Goal: Task Accomplishment & Management: Manage account settings

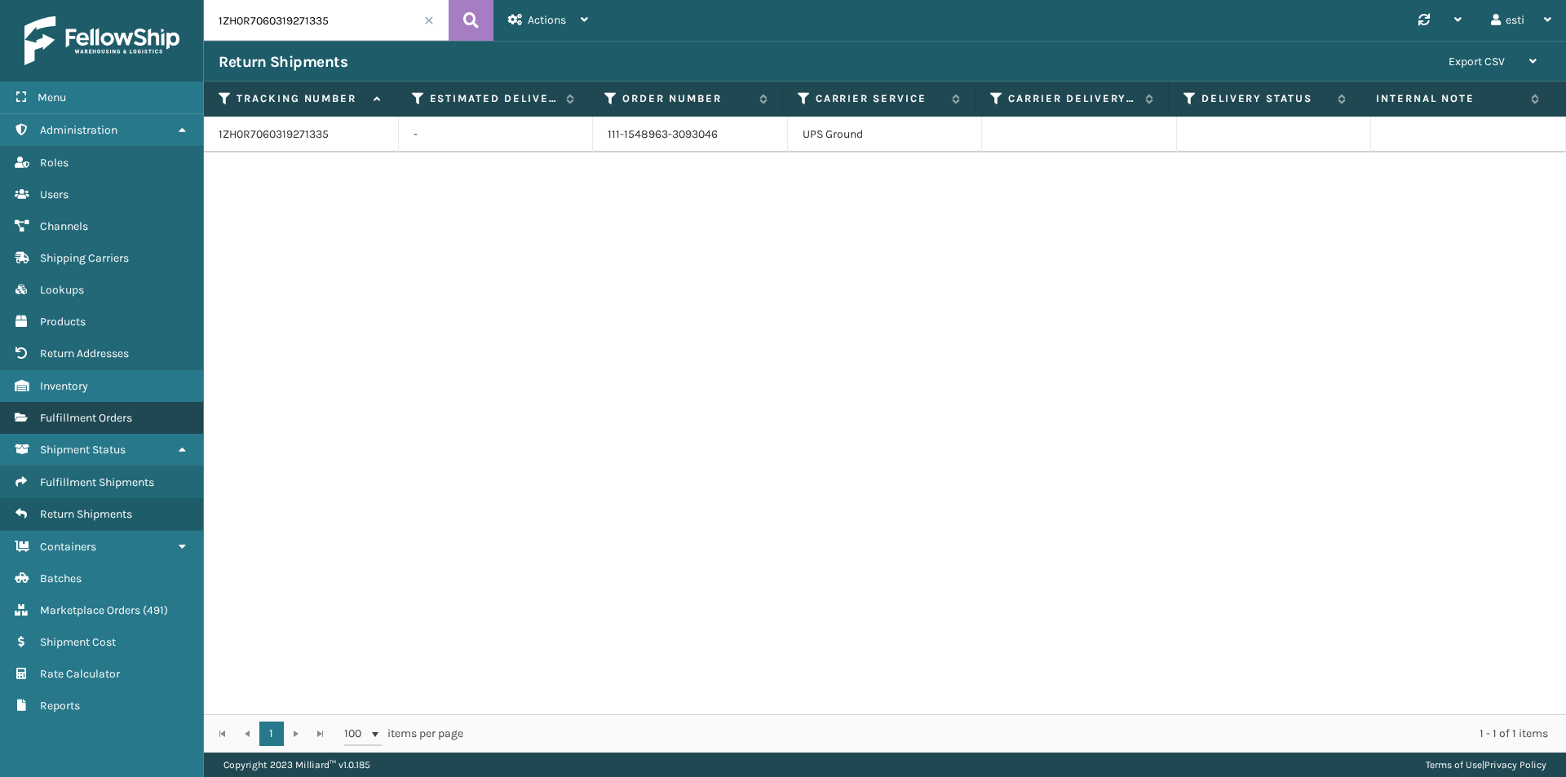
click at [120, 415] on span "Fulfillment Orders" at bounding box center [86, 418] width 92 height 14
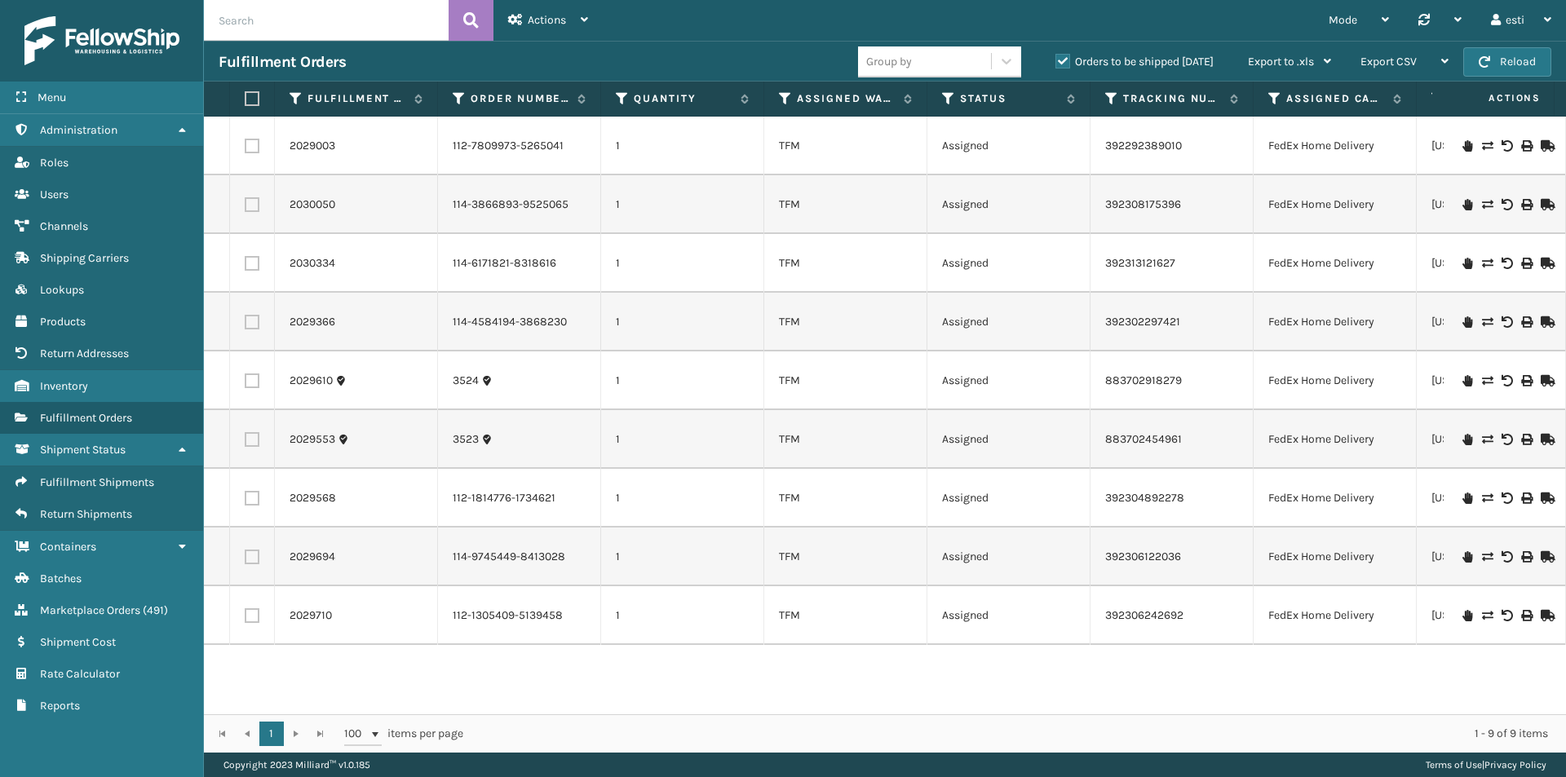
click at [1060, 66] on label "Orders to be shipped [DATE]" at bounding box center [1134, 62] width 158 height 14
click at [1056, 63] on input "Orders to be shipped [DATE]" at bounding box center [1055, 57] width 1 height 11
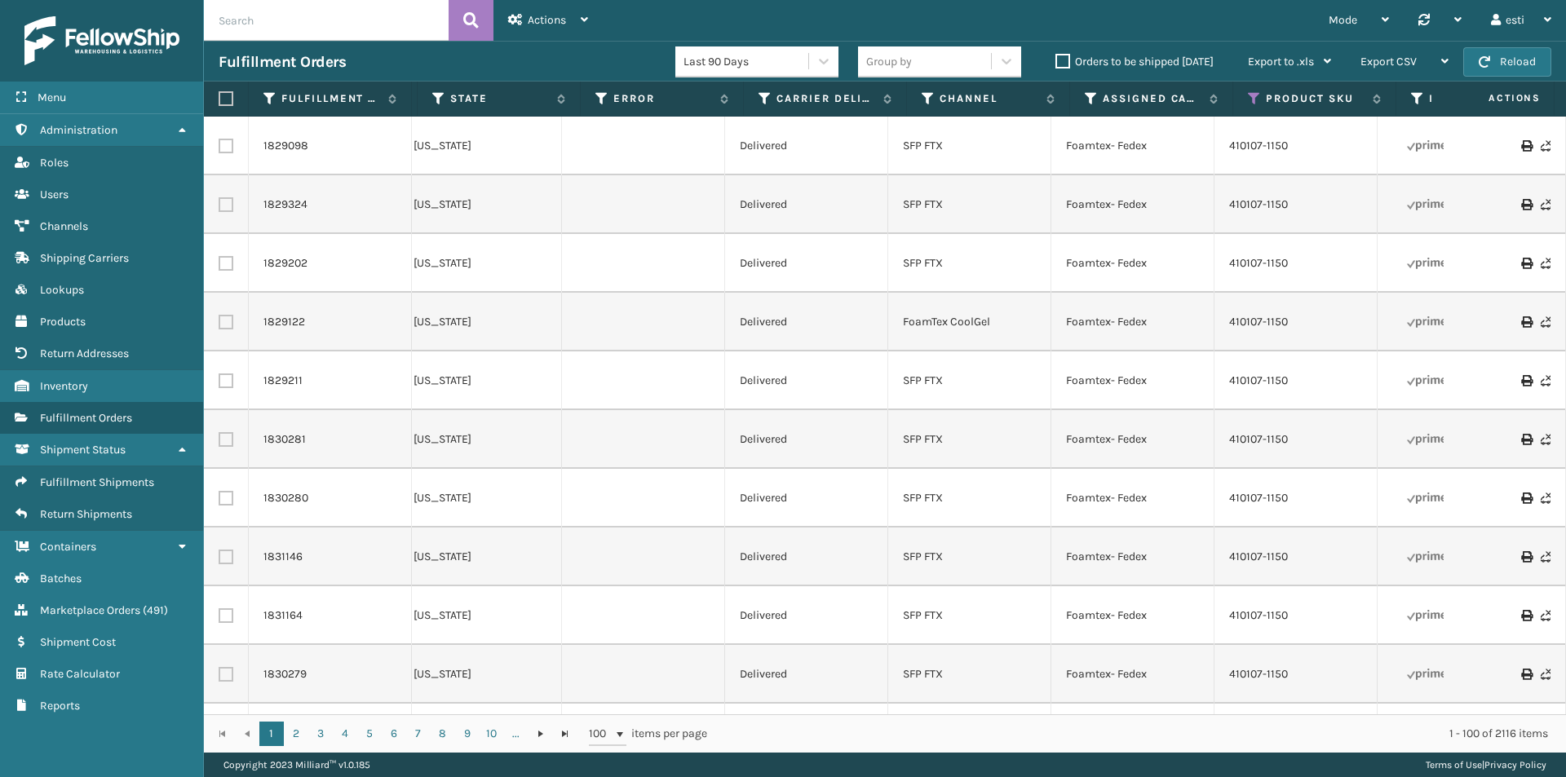
scroll to position [0, 1018]
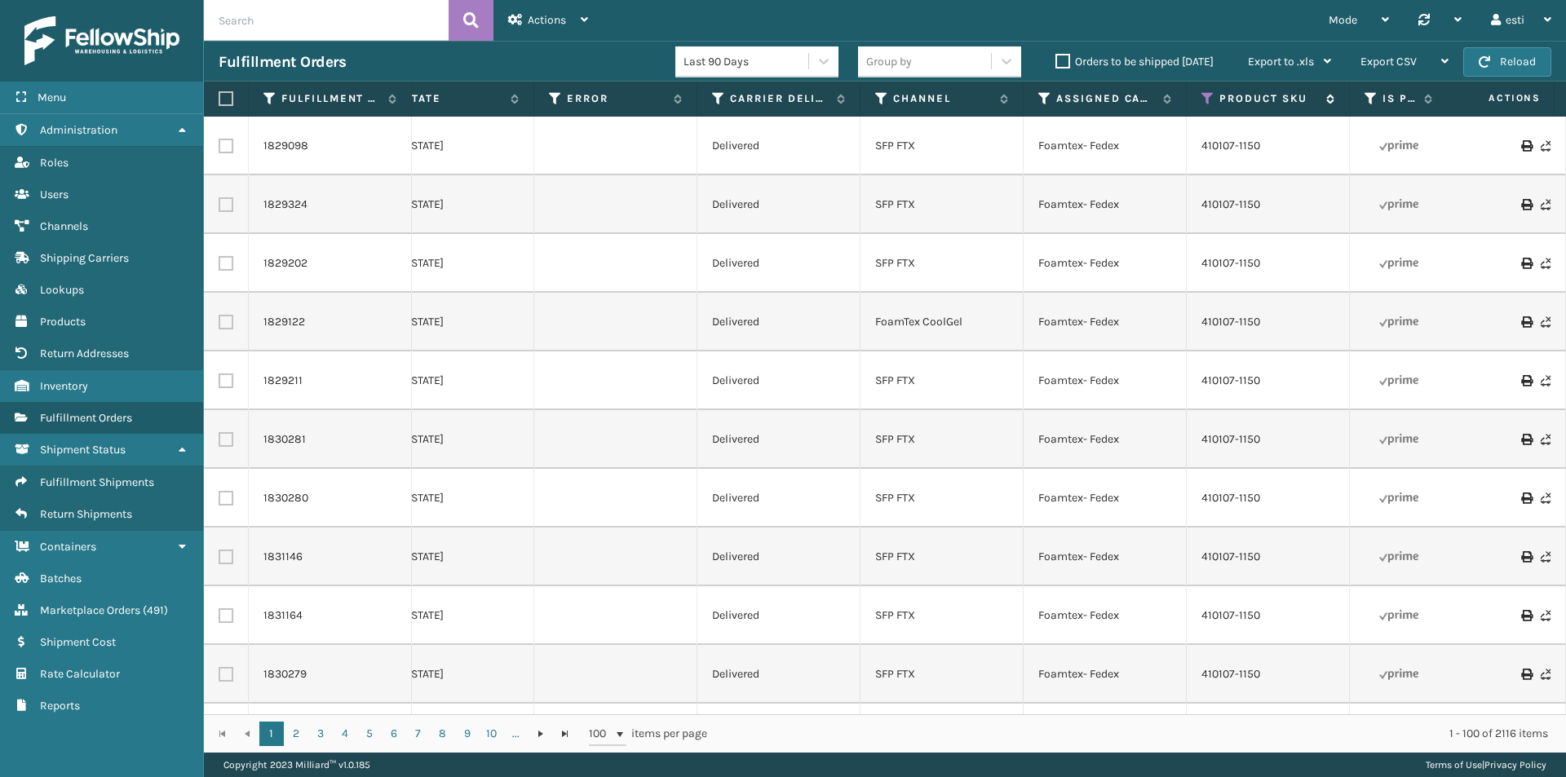
click at [1208, 93] on icon at bounding box center [1207, 98] width 13 height 15
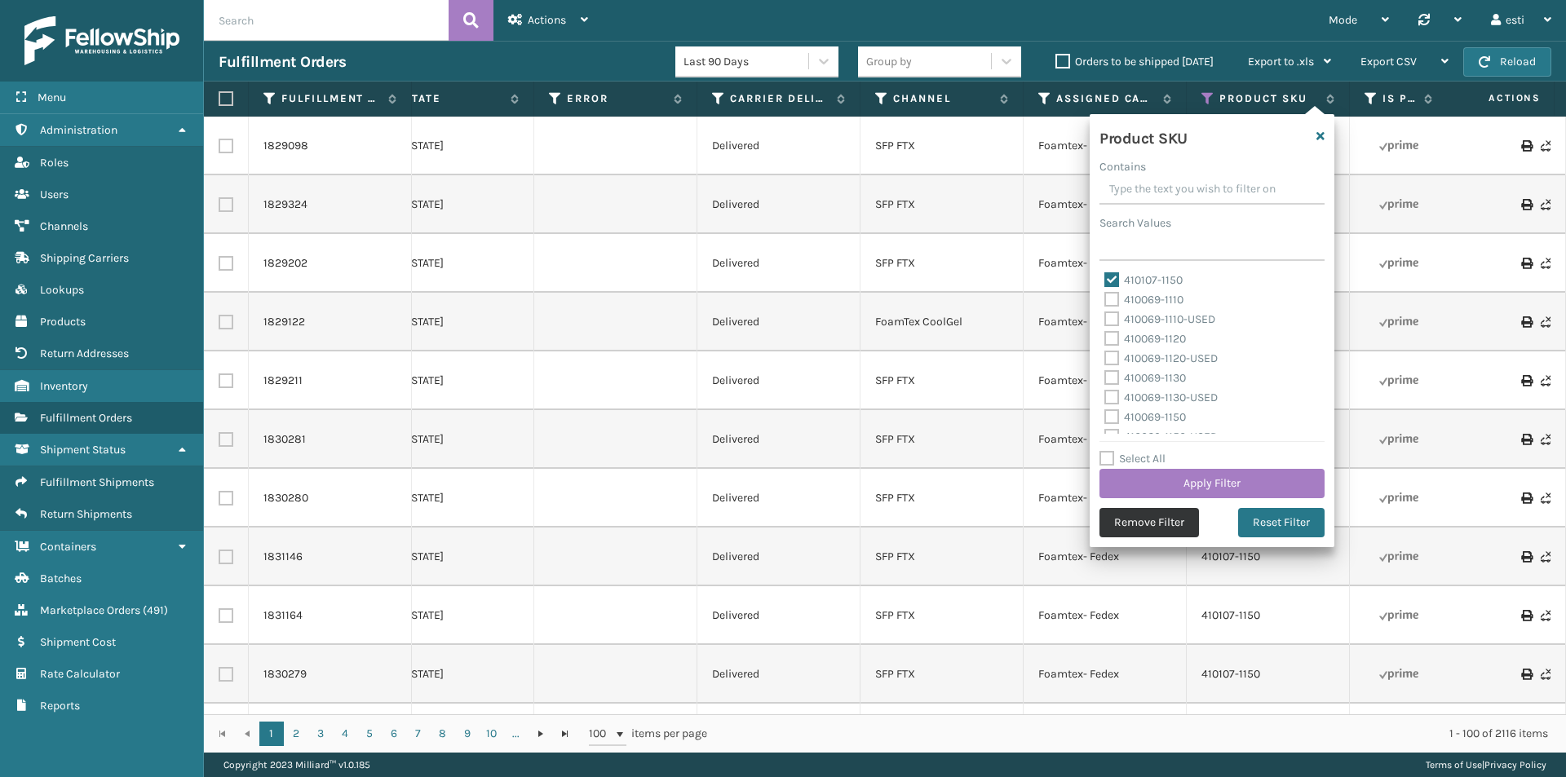
click at [1153, 523] on button "Remove Filter" at bounding box center [1149, 522] width 100 height 29
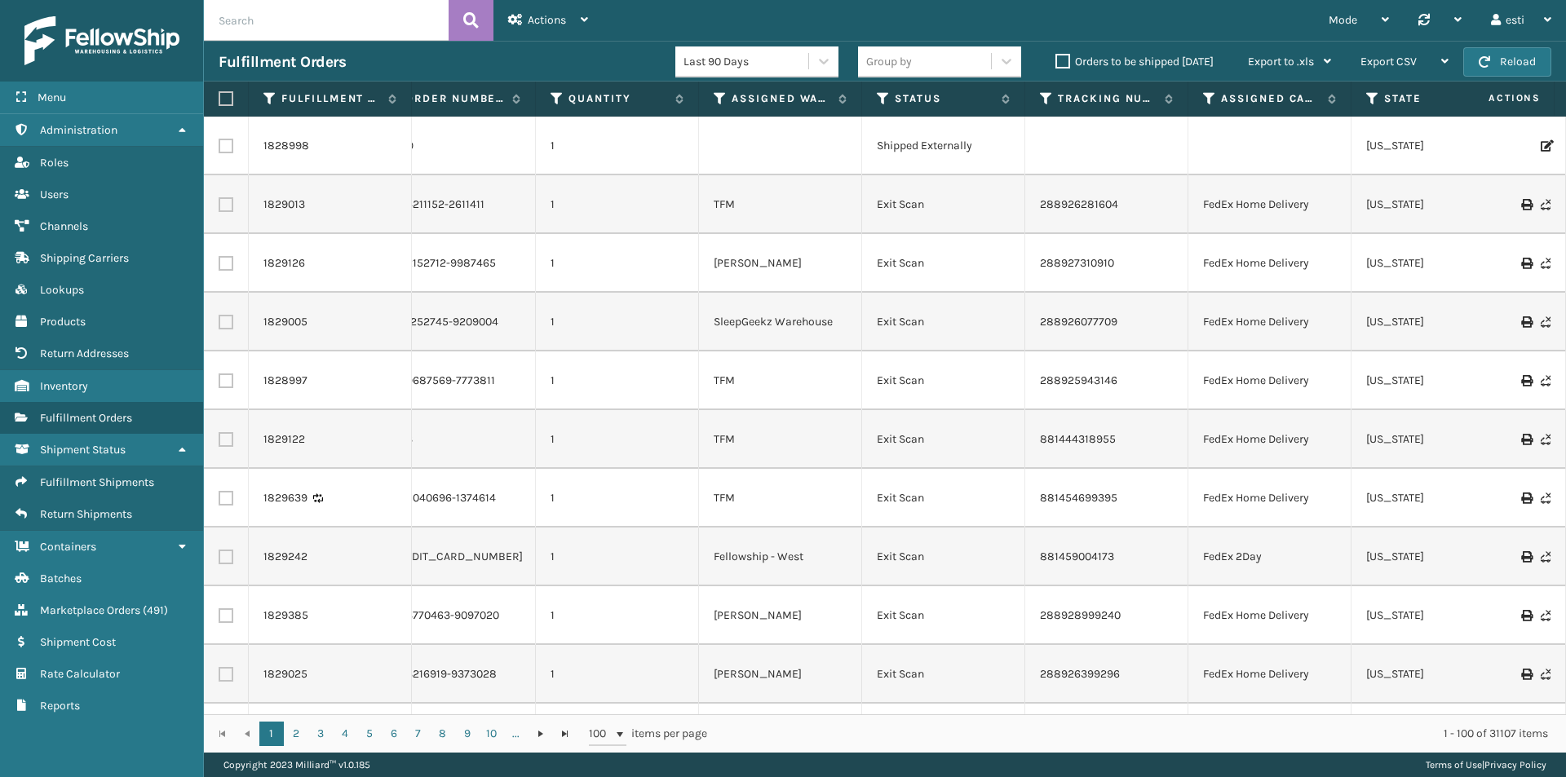
scroll to position [0, 361]
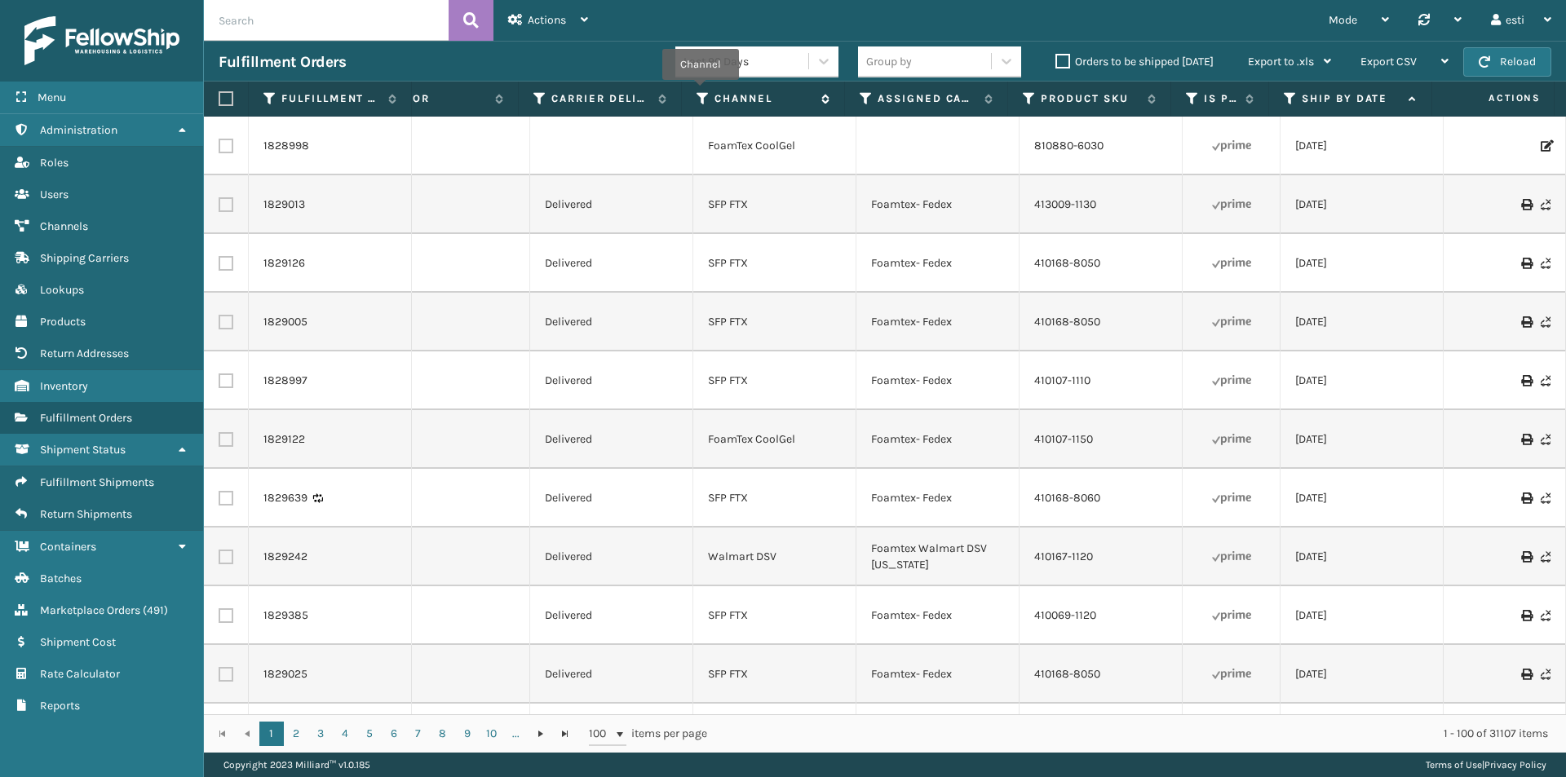
click at [700, 91] on icon at bounding box center [703, 98] width 13 height 15
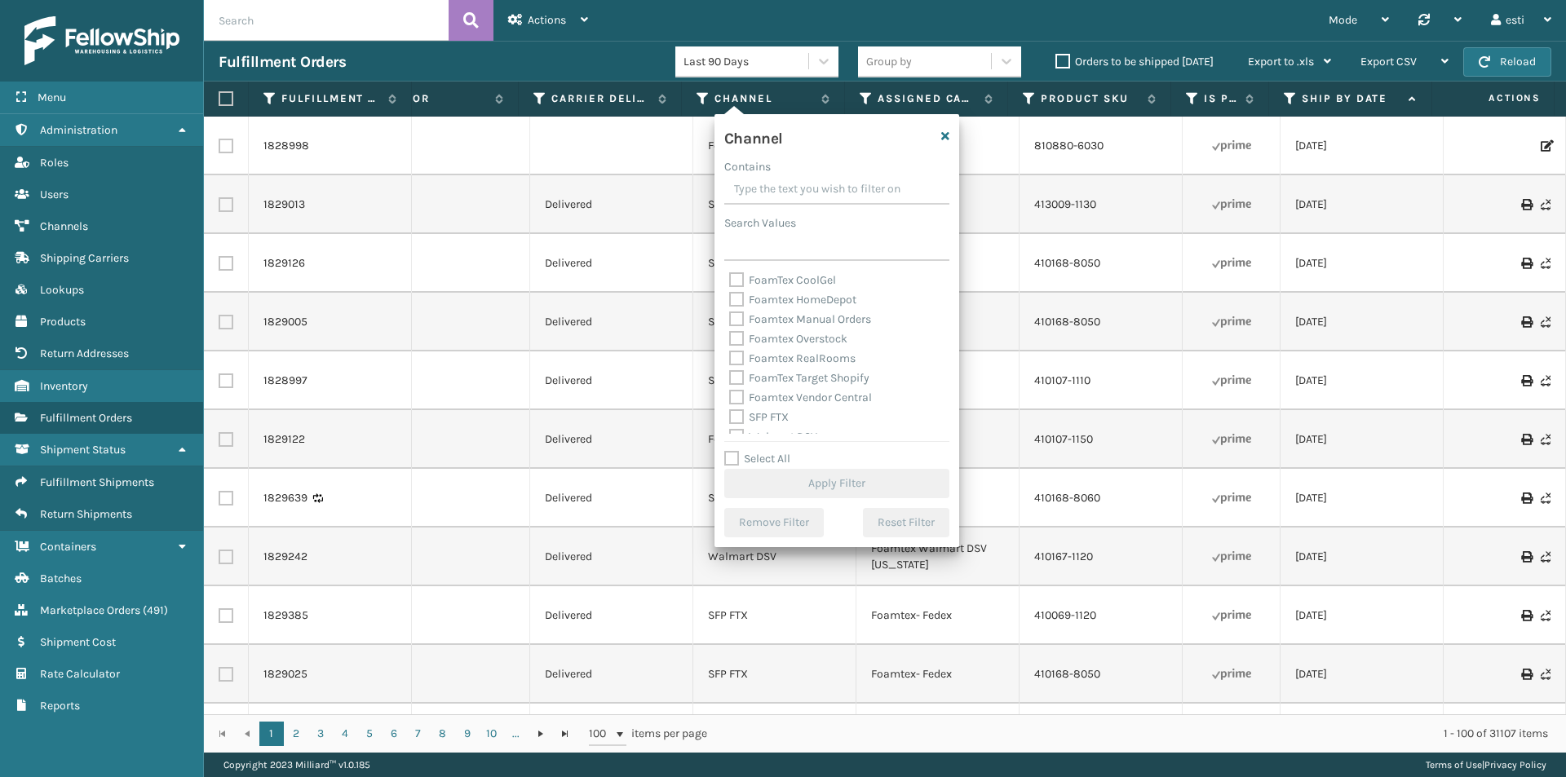
click at [736, 283] on label "FoamTex CoolGel" at bounding box center [782, 280] width 107 height 14
click at [730, 281] on input "FoamTex CoolGel" at bounding box center [729, 276] width 1 height 11
checkbox input "true"
click at [737, 413] on label "SFP FTX" at bounding box center [759, 417] width 60 height 14
click at [730, 413] on input "SFP FTX" at bounding box center [729, 413] width 1 height 11
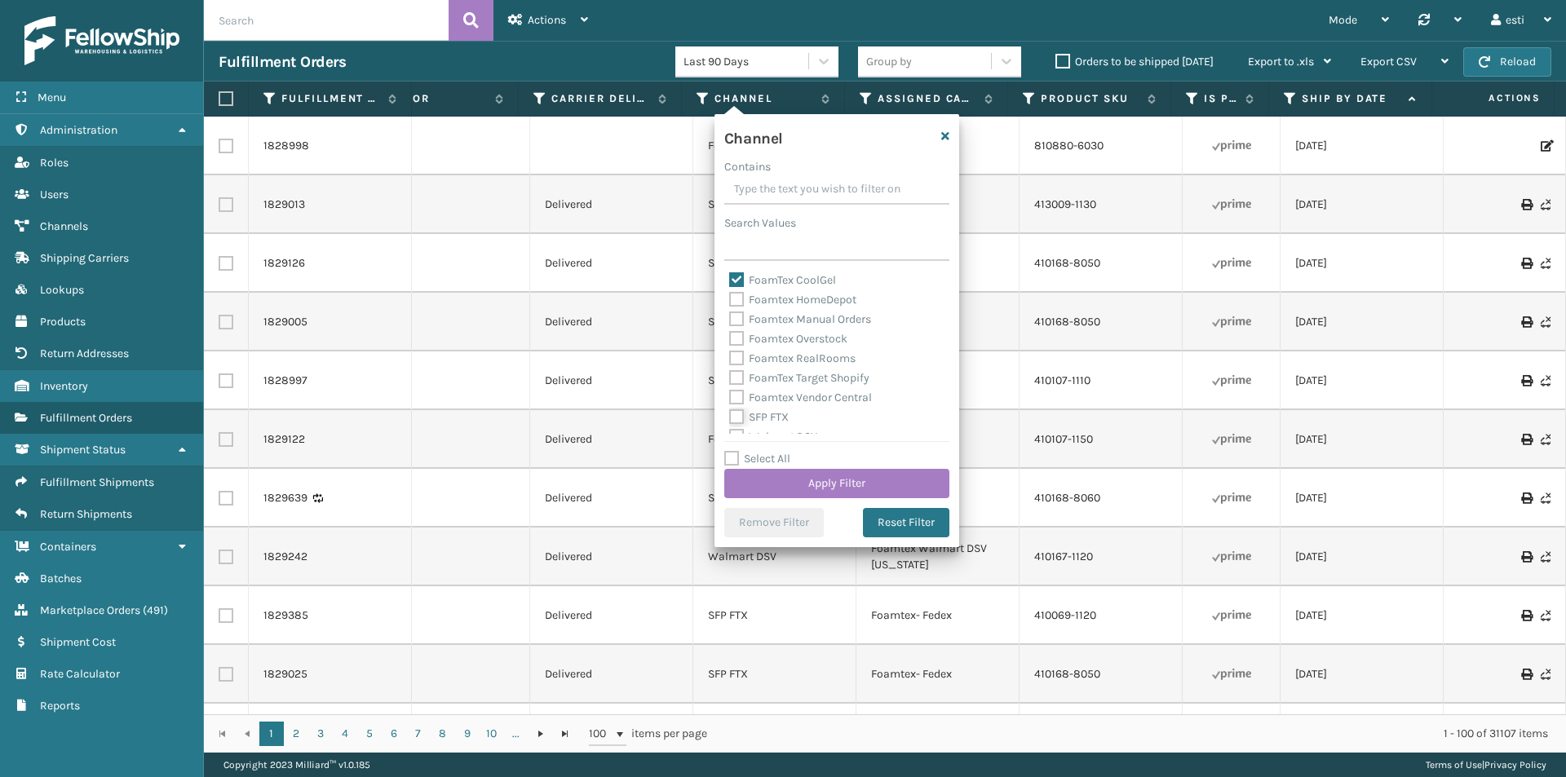
checkbox input "true"
click at [777, 485] on button "Apply Filter" at bounding box center [836, 483] width 225 height 29
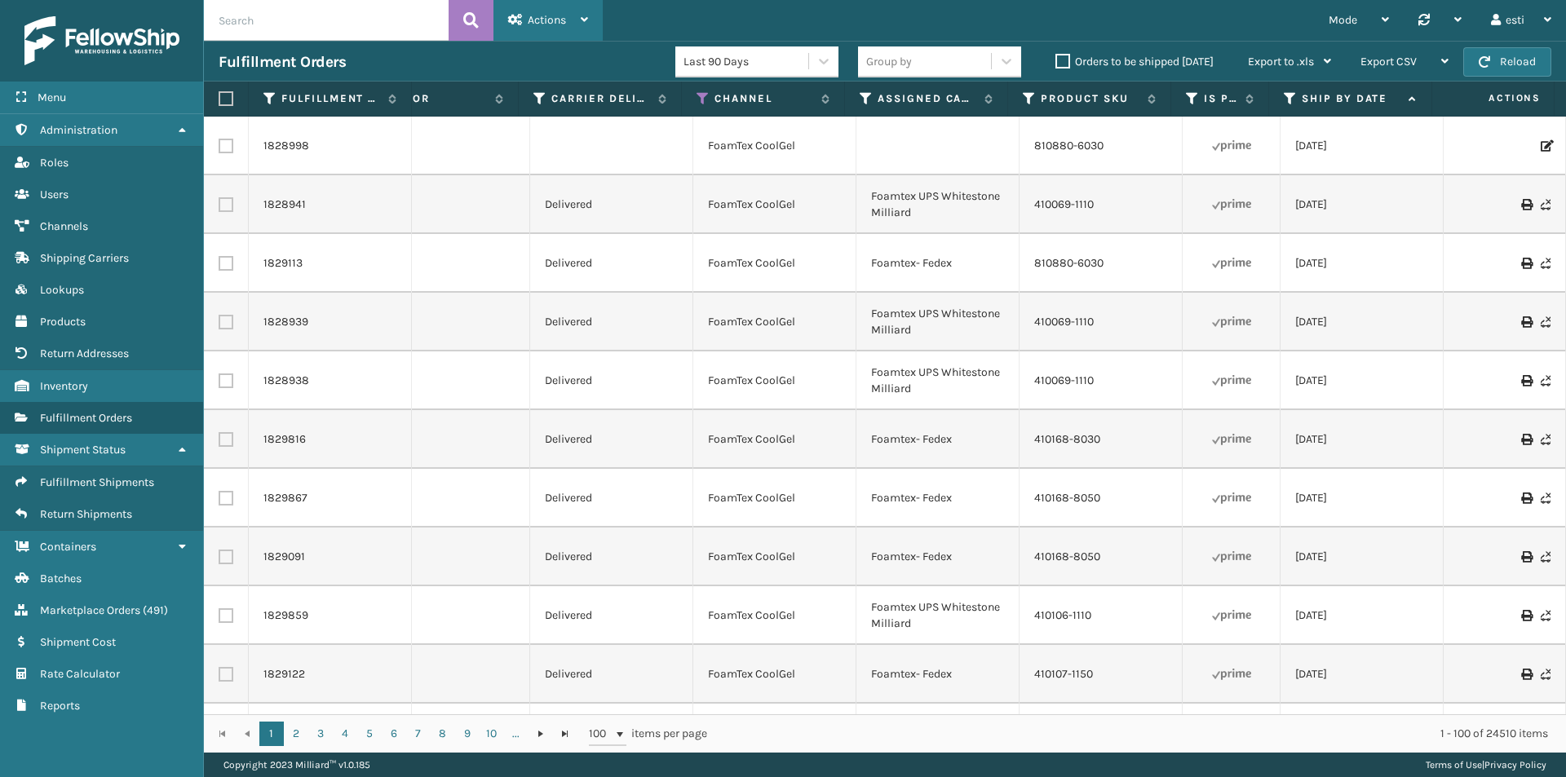
click at [553, 15] on span "Actions" at bounding box center [547, 20] width 38 height 14
click at [677, 4] on div "Mode Regular Mode Picking Mode Labeling Mode Palletizing Mode Exit Scan Mode Sy…" at bounding box center [1084, 20] width 963 height 41
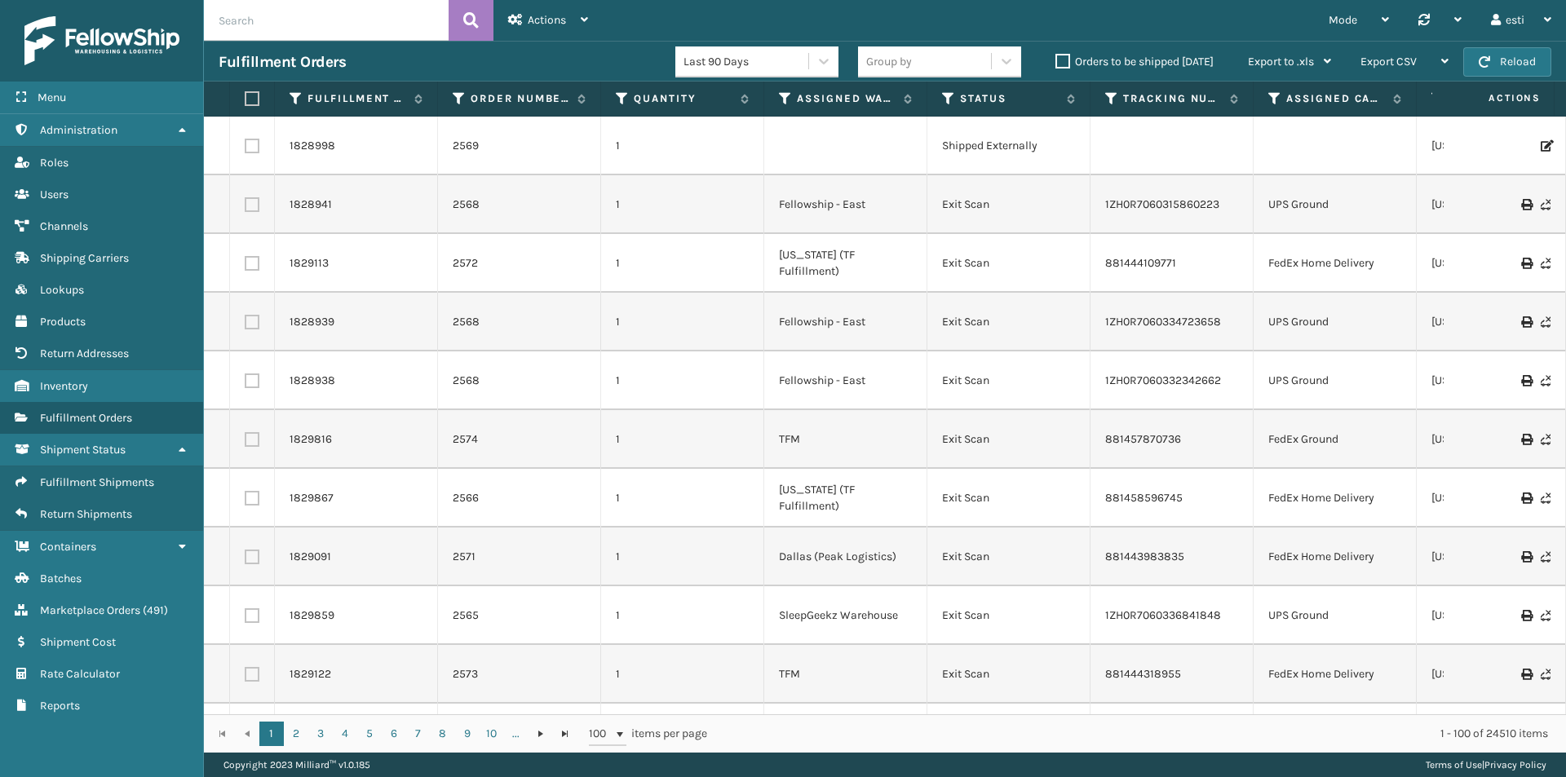
click at [1518, 96] on span "Actions" at bounding box center [1493, 98] width 113 height 27
click at [1518, 97] on span "Actions" at bounding box center [1493, 98] width 113 height 27
click at [1382, 20] on icon at bounding box center [1385, 19] width 7 height 11
click at [1265, 0] on div "Mode Regular Mode Picking Mode Labeling Mode Palletizing Mode Exit Scan Mode Sy…" at bounding box center [1084, 20] width 963 height 41
click at [577, 15] on div "Actions" at bounding box center [548, 20] width 80 height 41
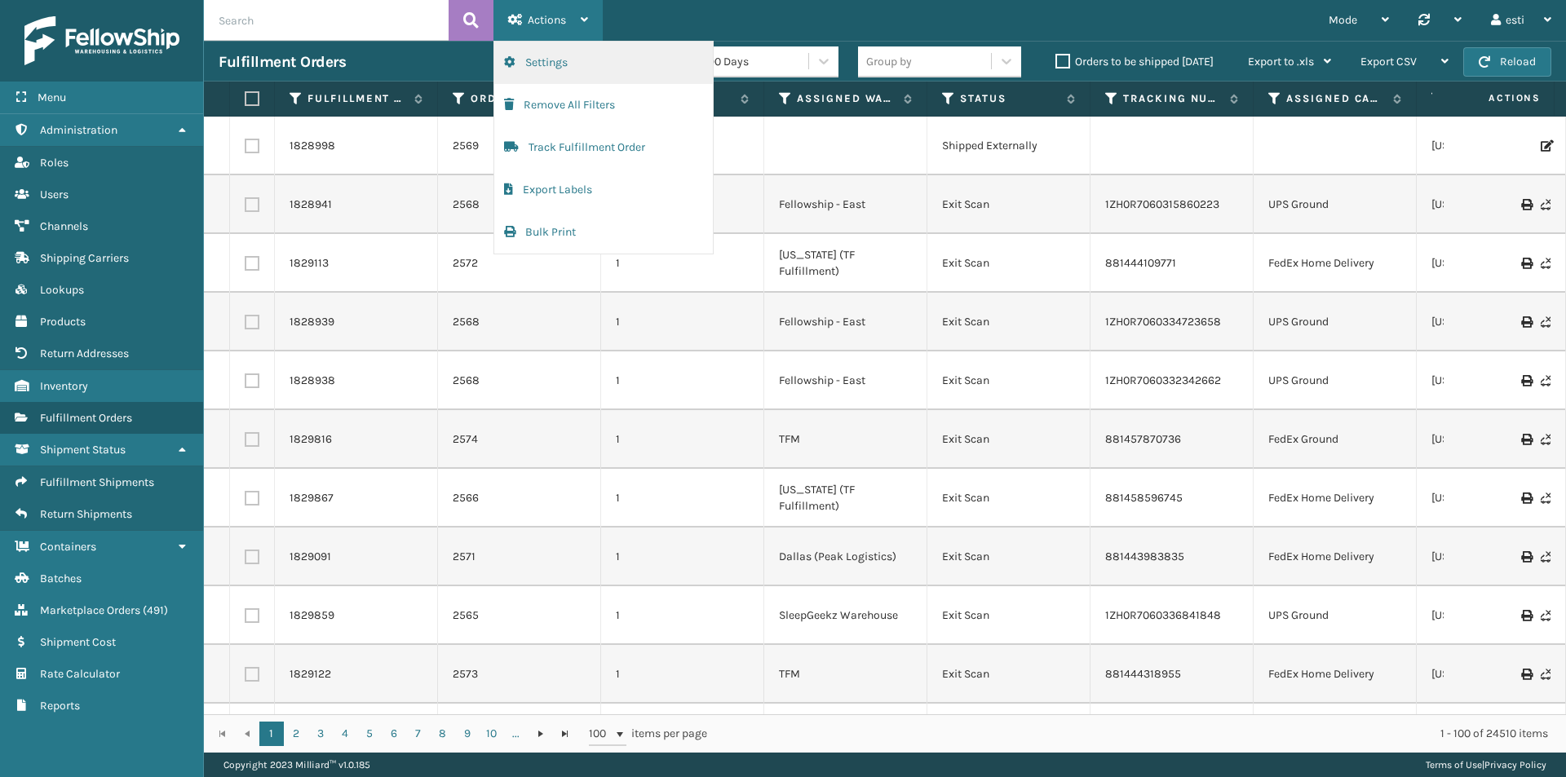
click at [564, 72] on button "Settings" at bounding box center [603, 63] width 219 height 42
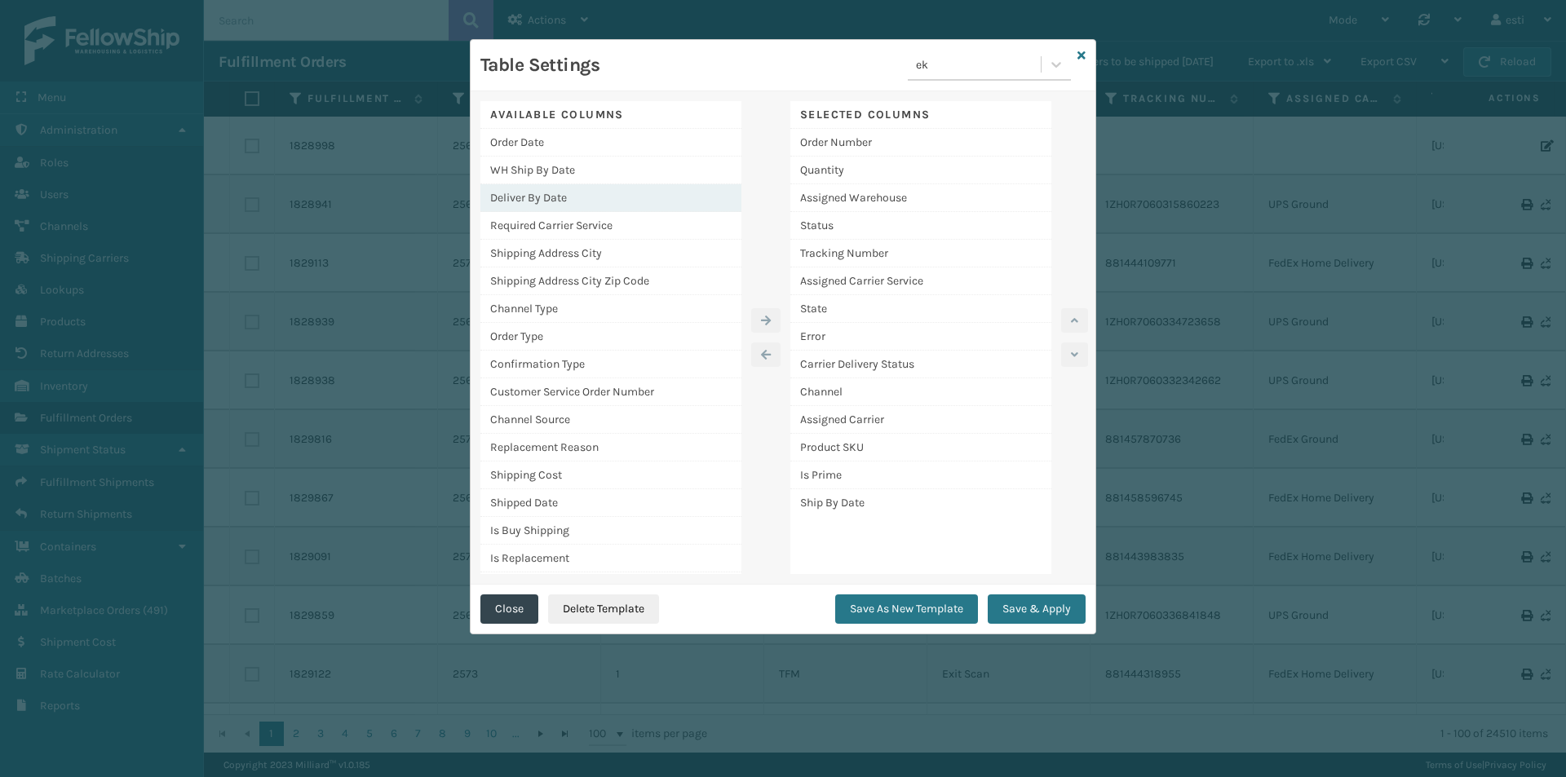
click at [548, 195] on div "Deliver By Date" at bounding box center [610, 198] width 261 height 28
click at [759, 319] on button "button" at bounding box center [765, 320] width 29 height 24
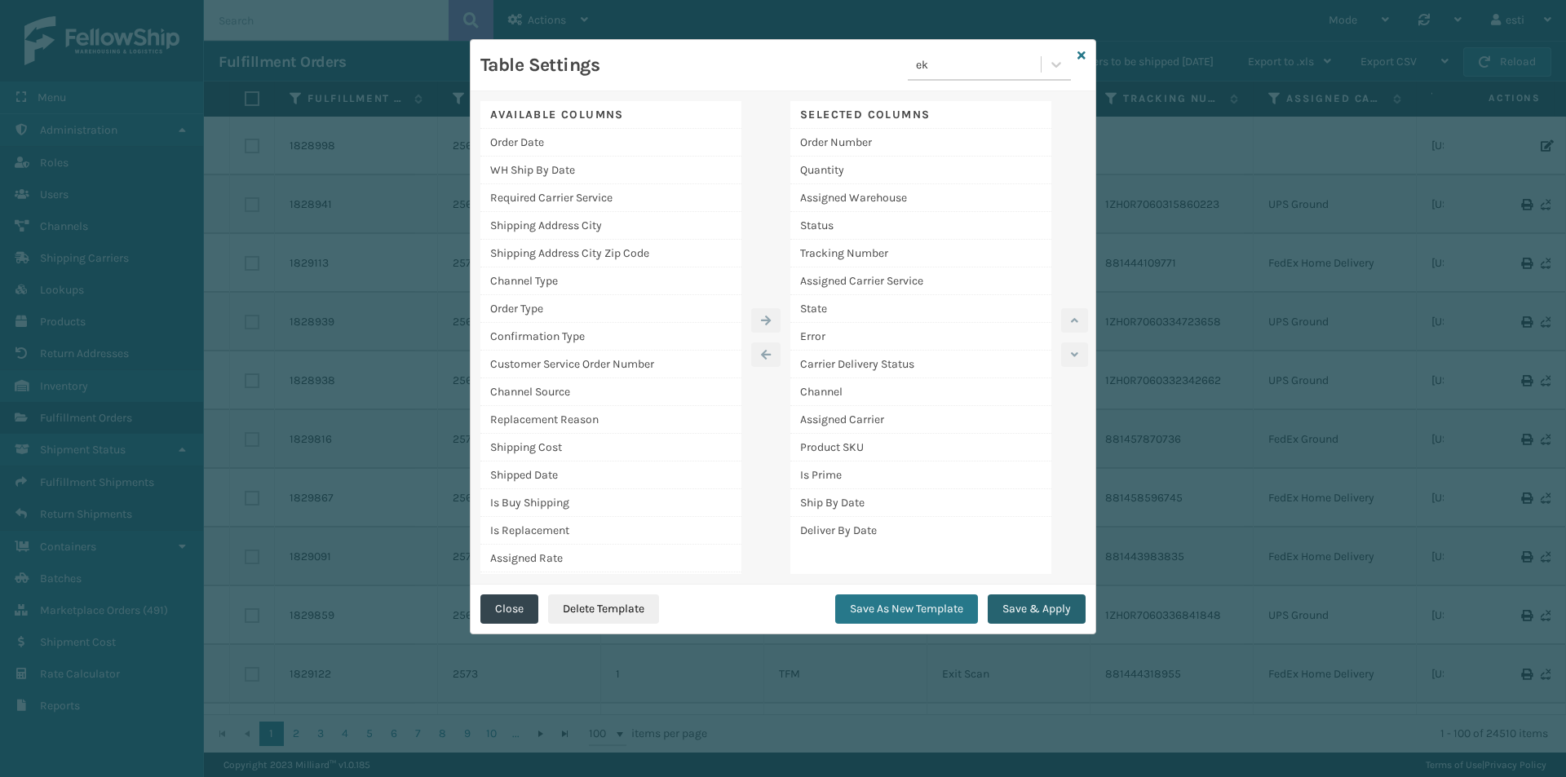
click at [1014, 604] on button "Save & Apply" at bounding box center [1037, 609] width 98 height 29
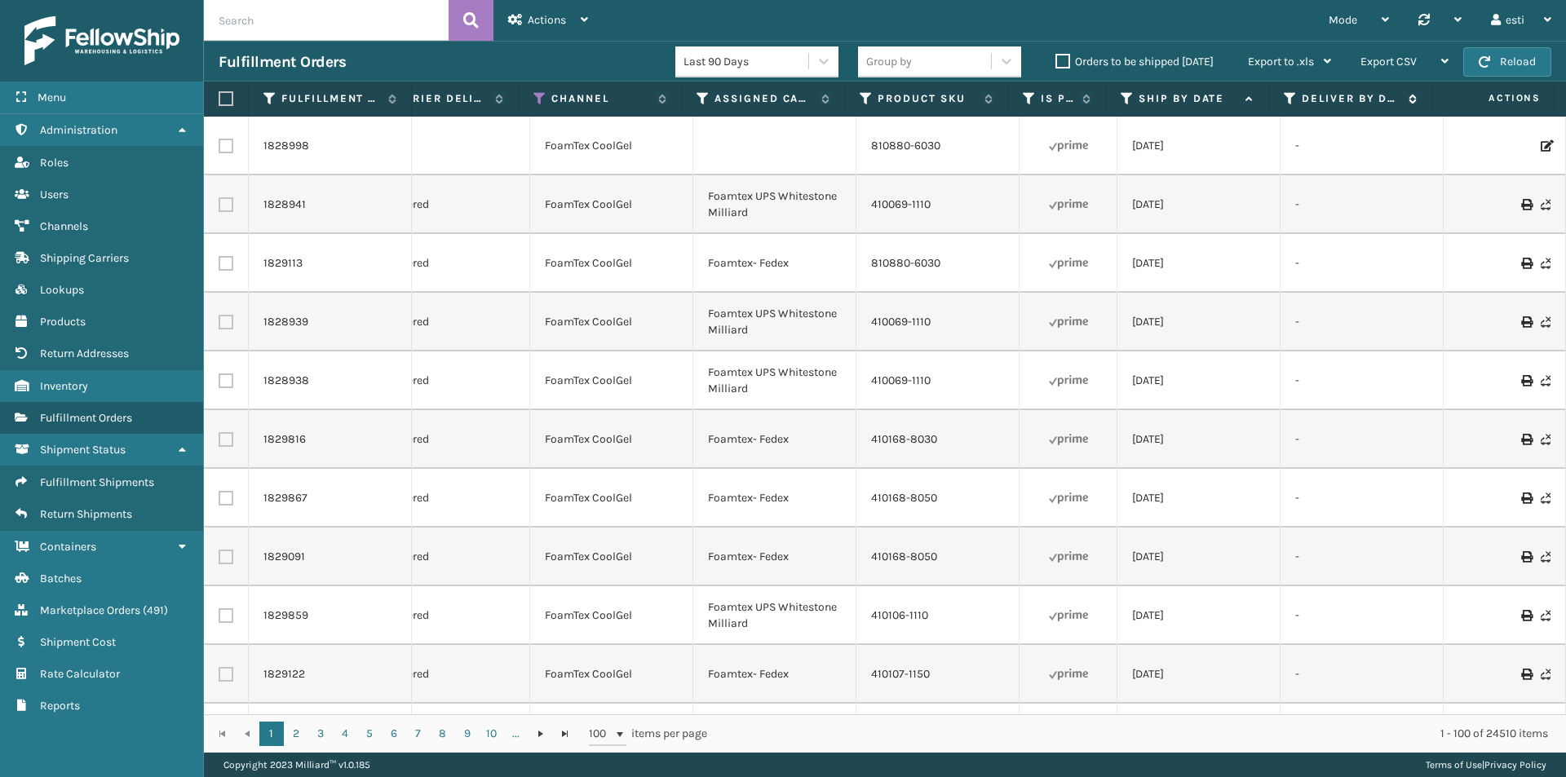
click at [1289, 95] on icon at bounding box center [1290, 98] width 13 height 15
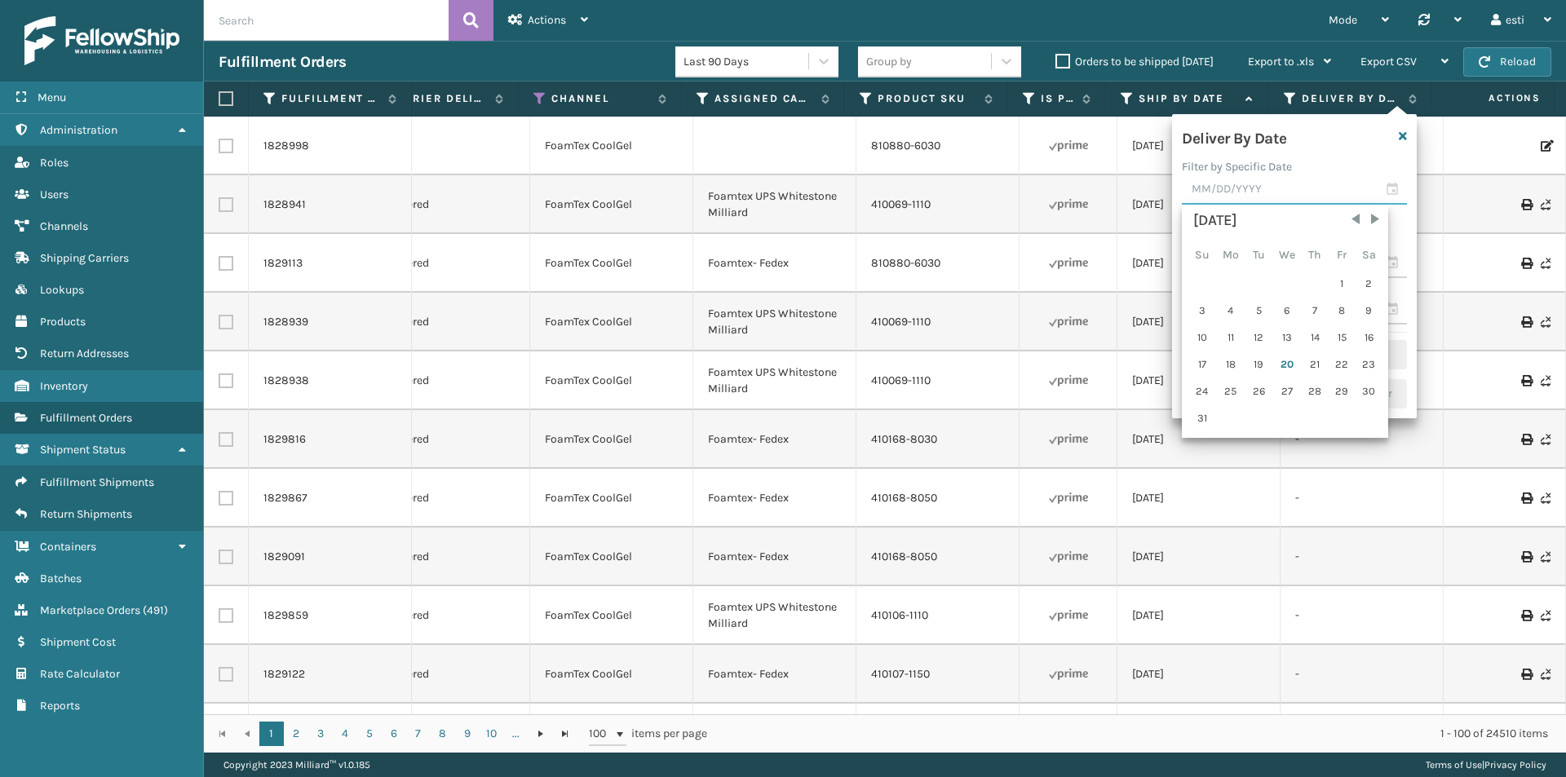
click at [1385, 190] on input "text" at bounding box center [1294, 189] width 225 height 29
click at [1387, 192] on input "text" at bounding box center [1294, 189] width 225 height 29
click at [1389, 268] on input "text" at bounding box center [1294, 263] width 225 height 29
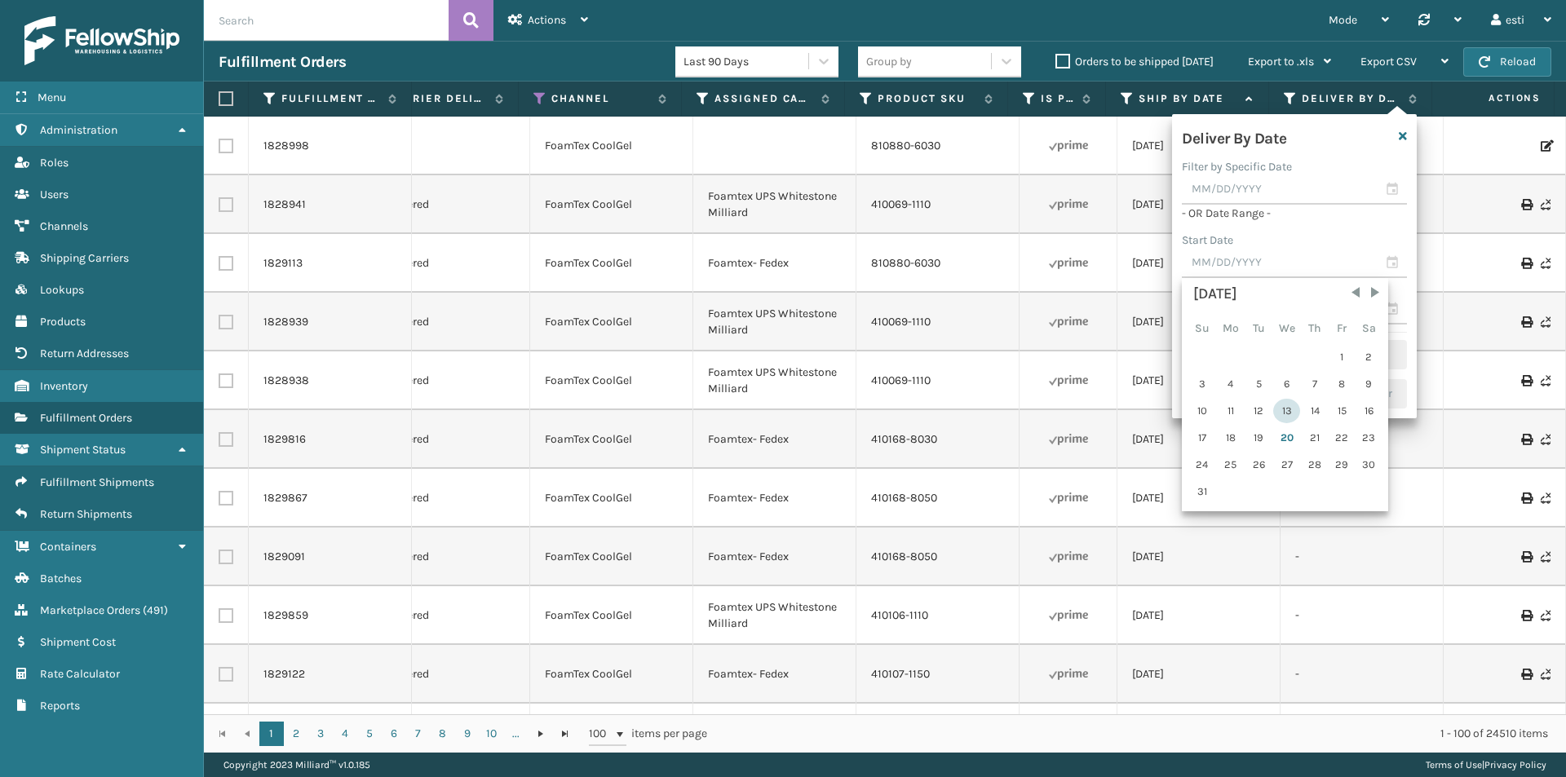
click at [1283, 412] on div "13" at bounding box center [1286, 411] width 27 height 24
type input "[DATE]"
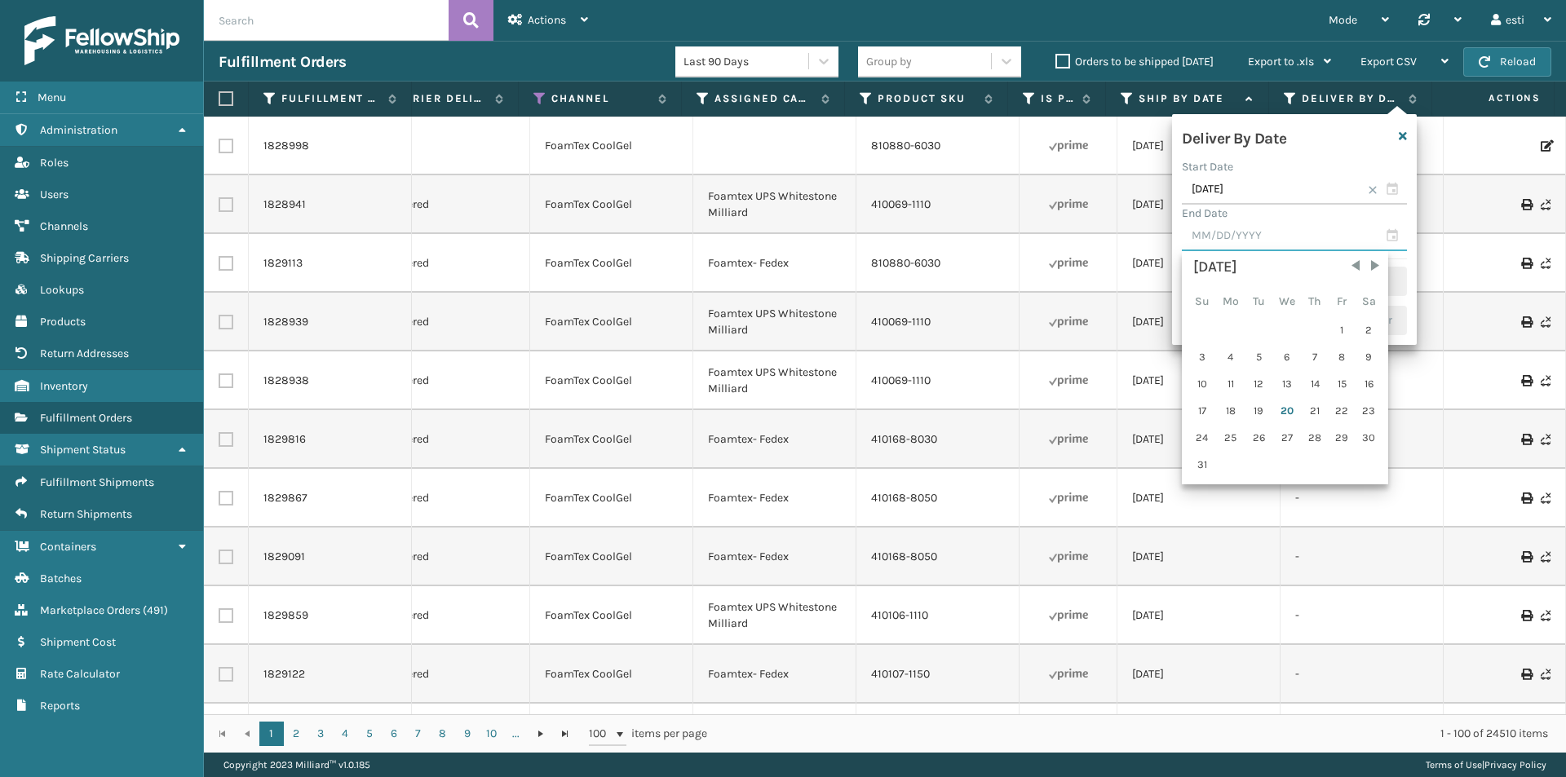
click at [1391, 233] on input "text" at bounding box center [1294, 236] width 225 height 29
click at [1363, 382] on div "16" at bounding box center [1368, 384] width 24 height 24
type input "[DATE]"
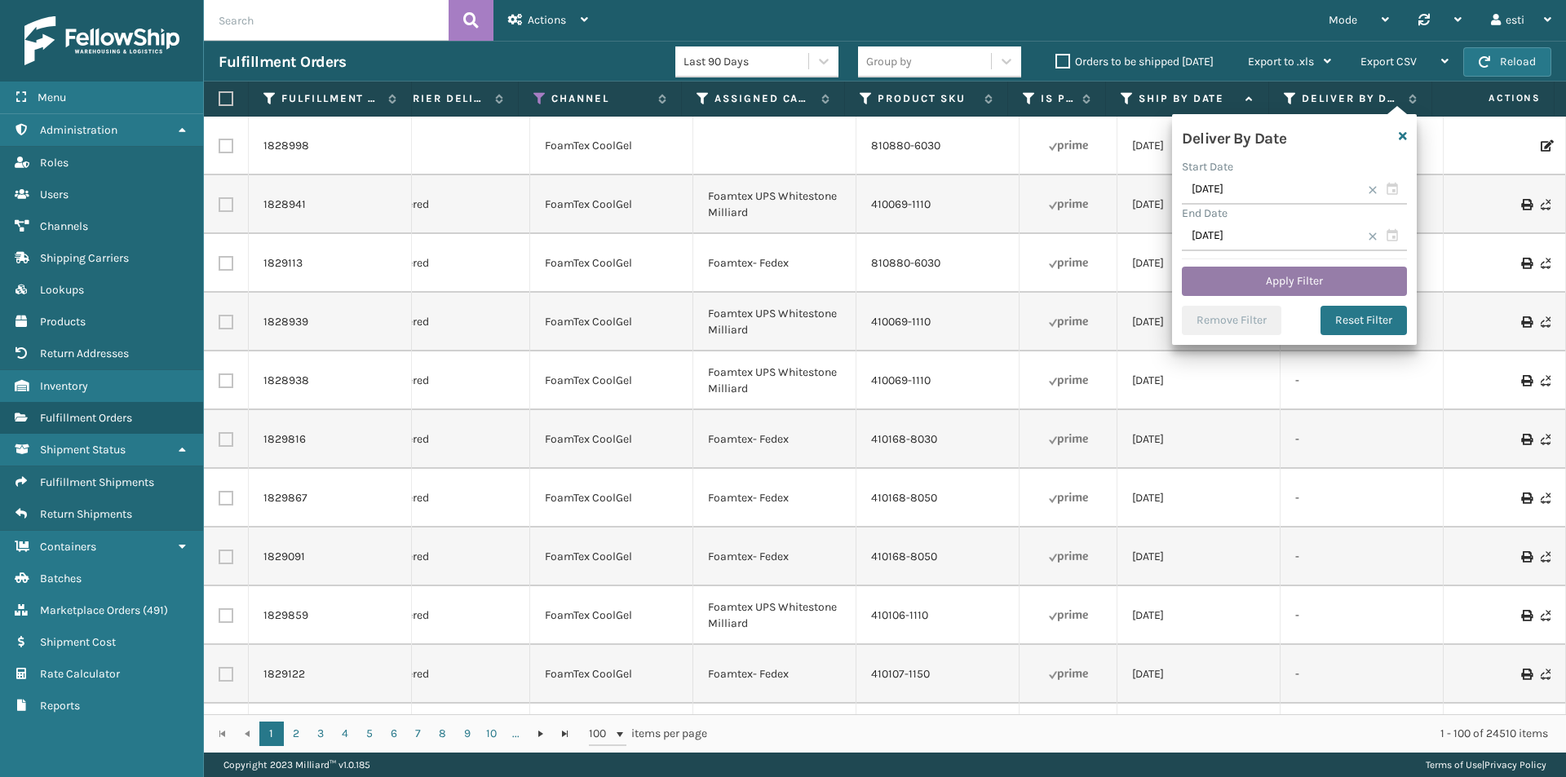
click at [1294, 288] on button "Apply Filter" at bounding box center [1294, 281] width 225 height 29
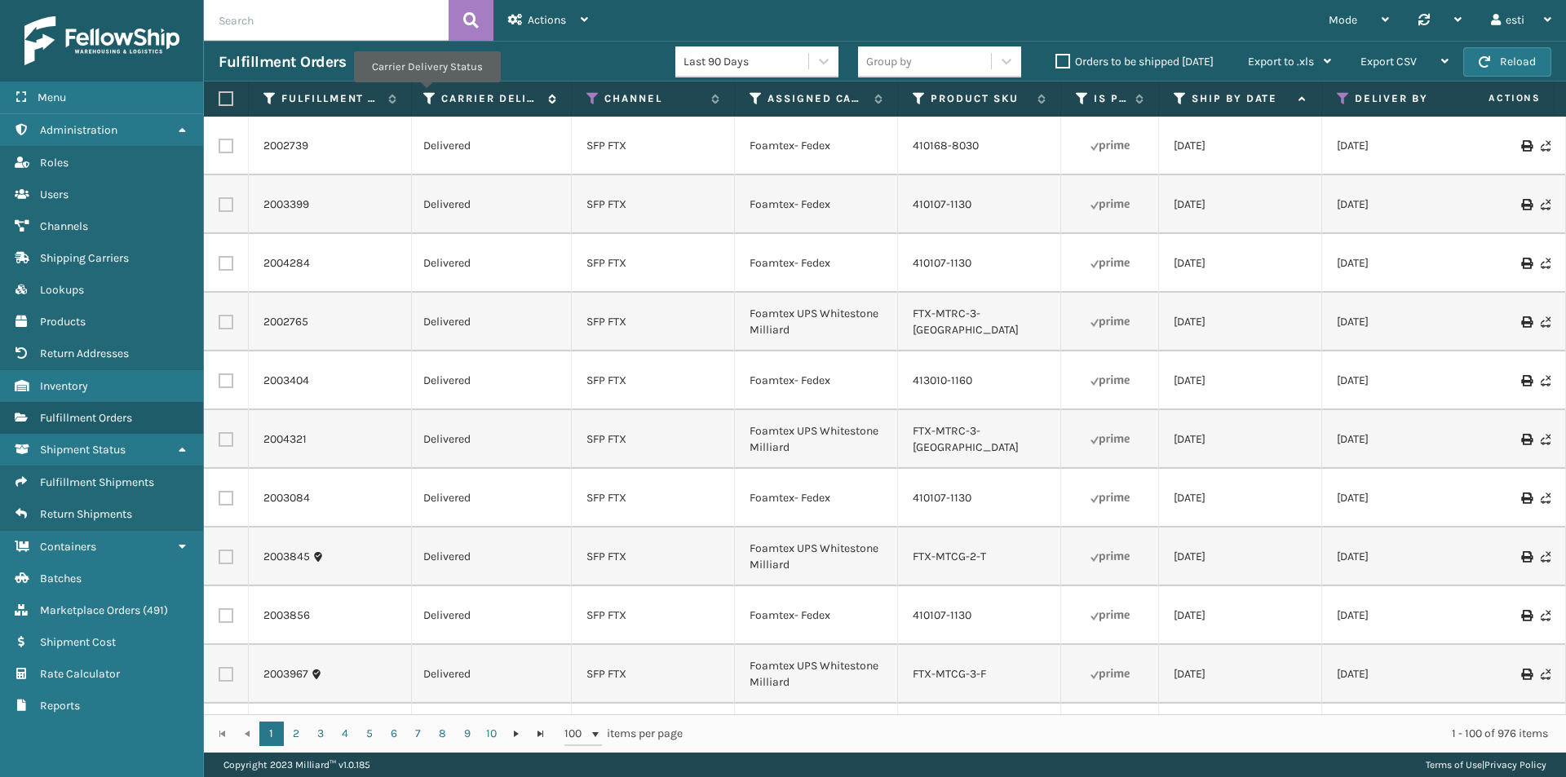
click at [426, 94] on icon at bounding box center [429, 98] width 13 height 15
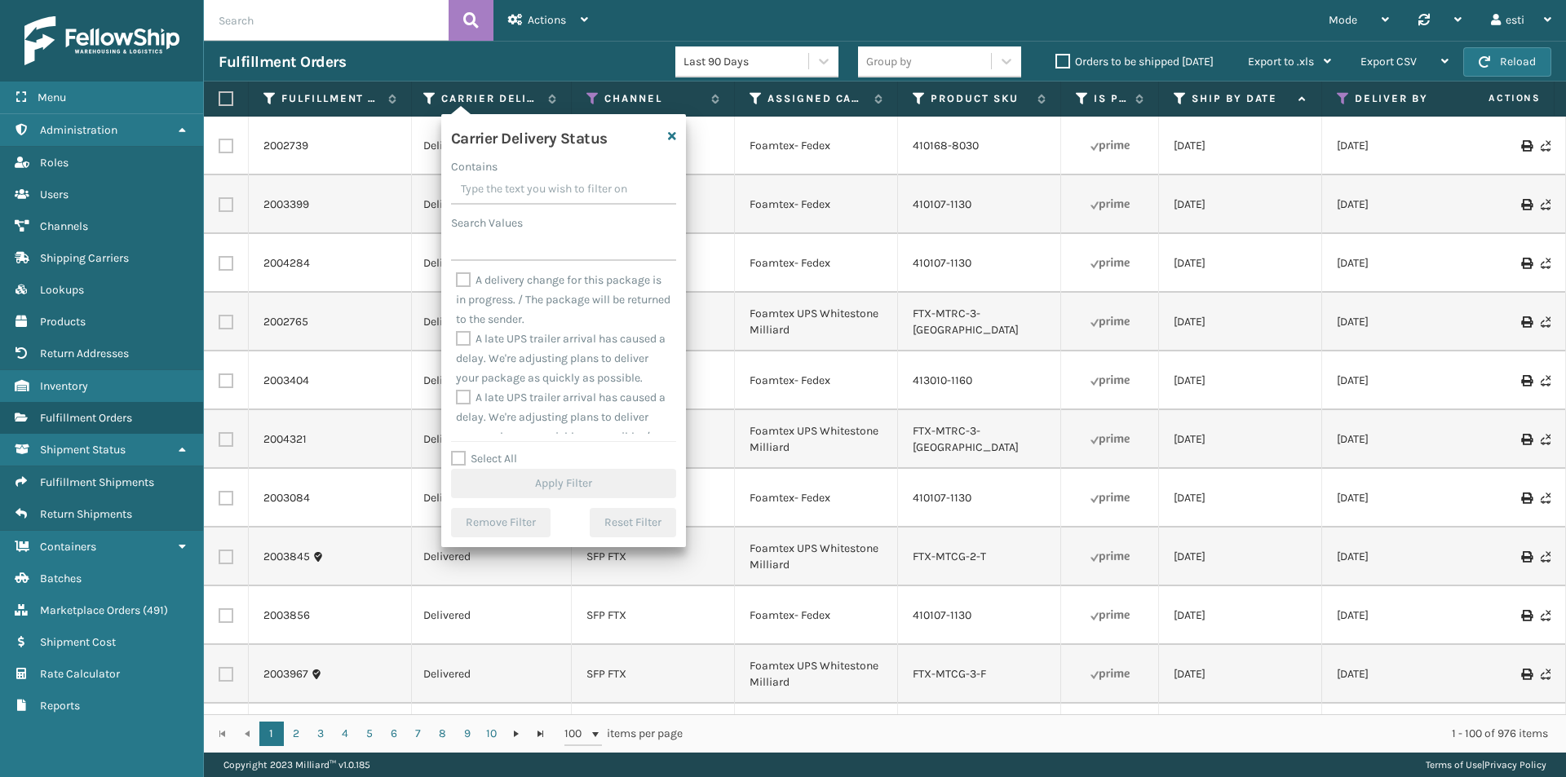
click at [459, 460] on label "Select All" at bounding box center [484, 459] width 66 height 14
click at [459, 451] on input "Select All" at bounding box center [573, 450] width 245 height 2
checkbox input "true"
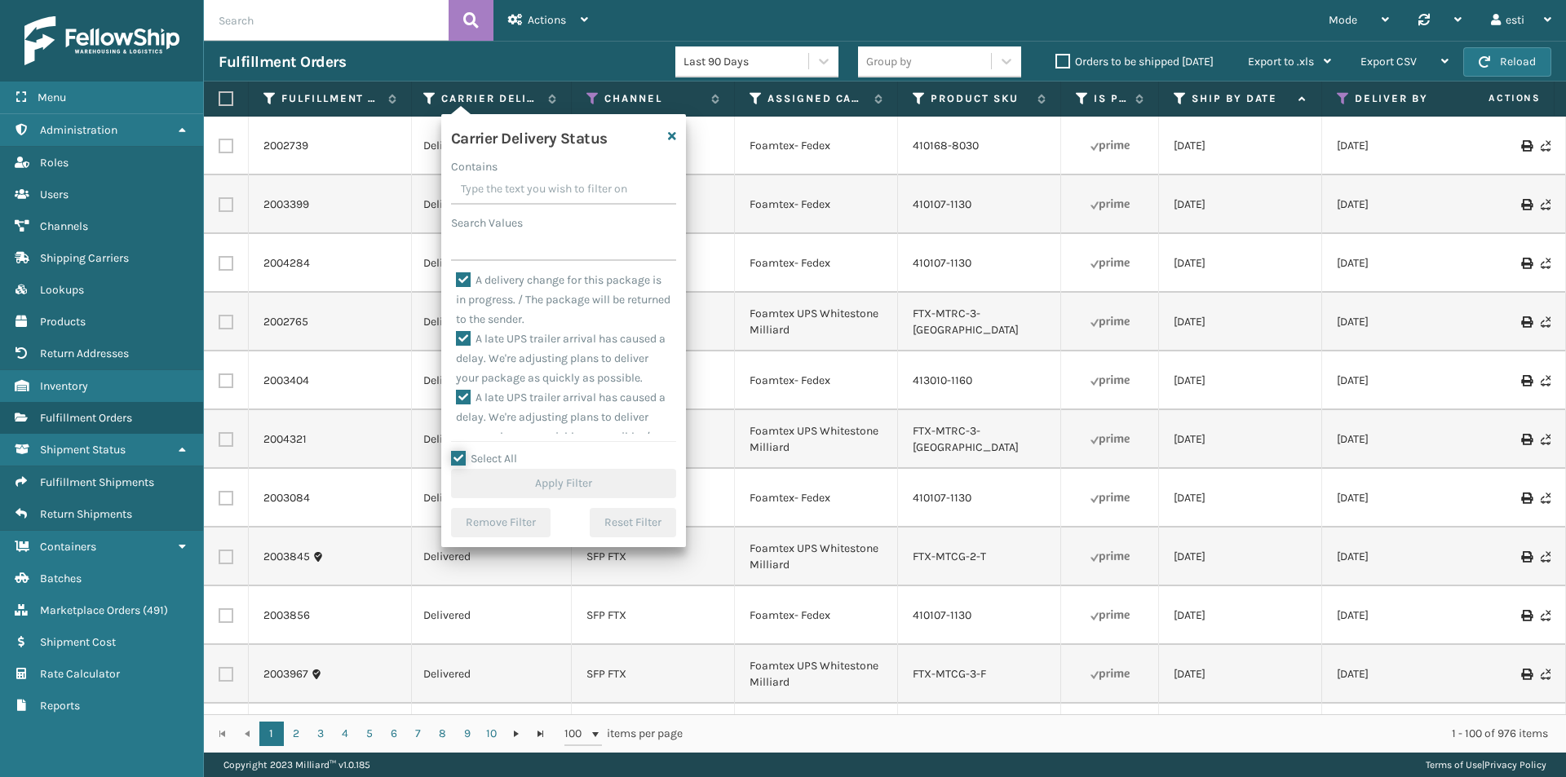
checkbox input "true"
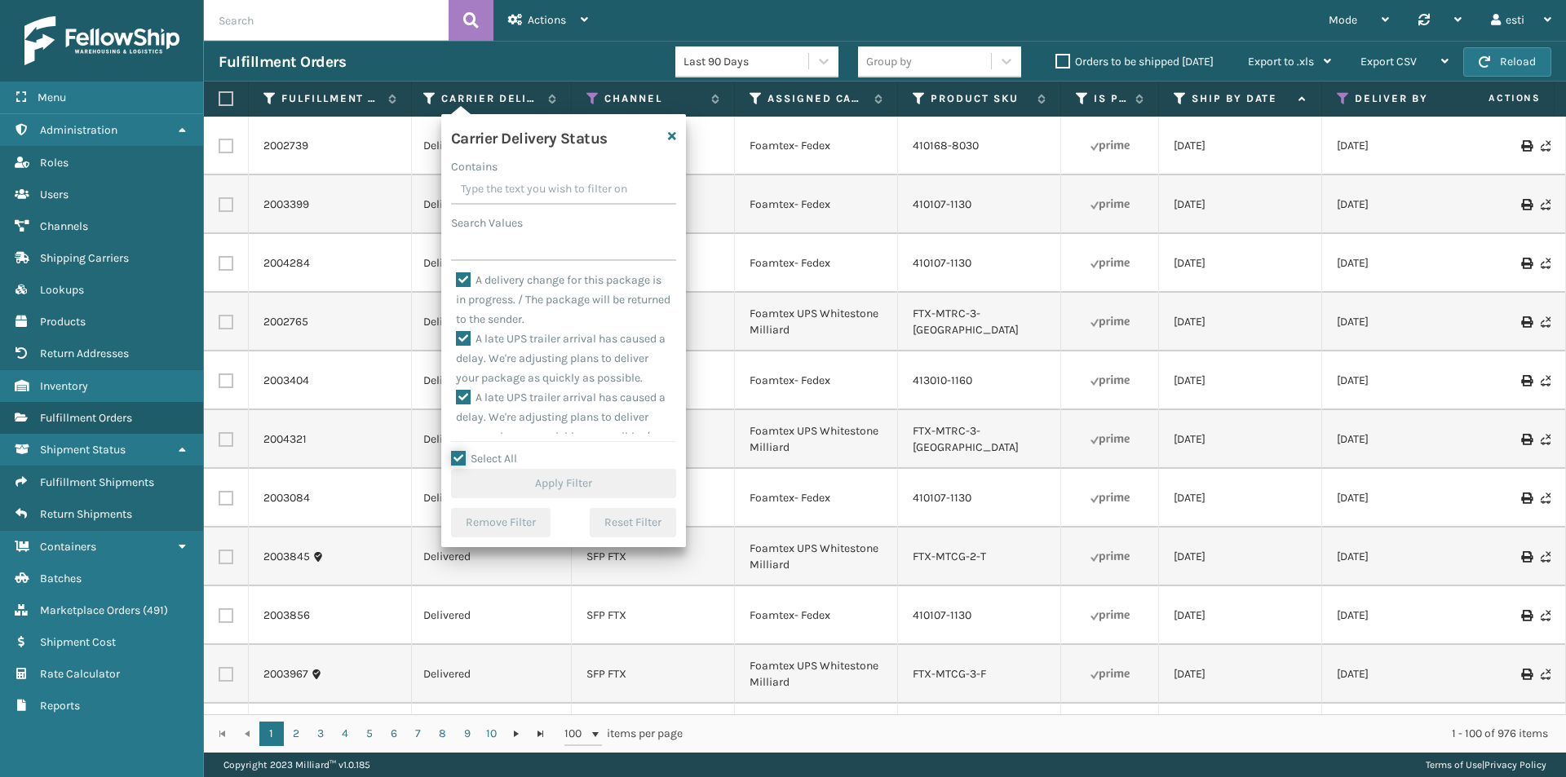
checkbox input "true"
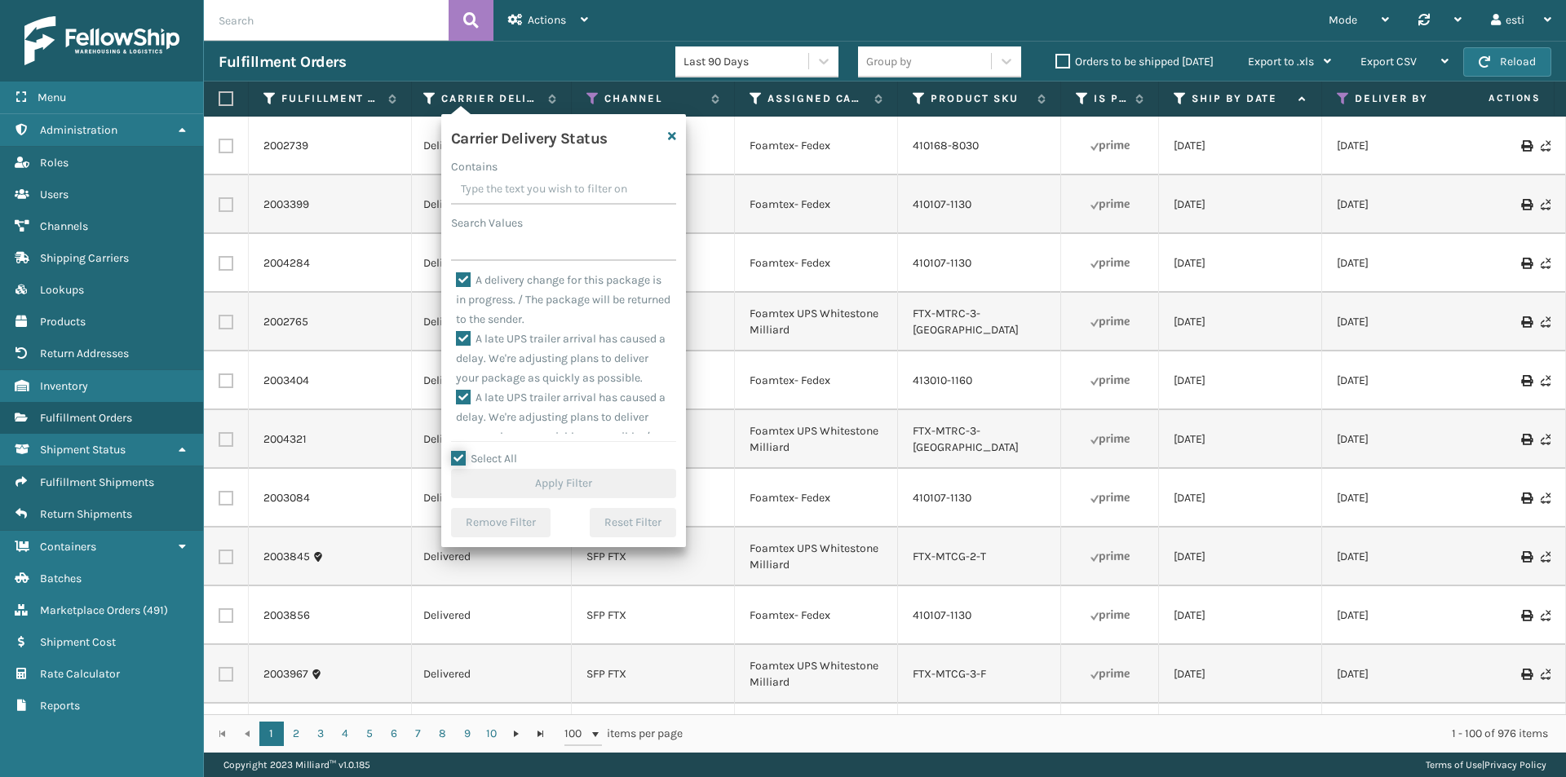
checkbox input "true"
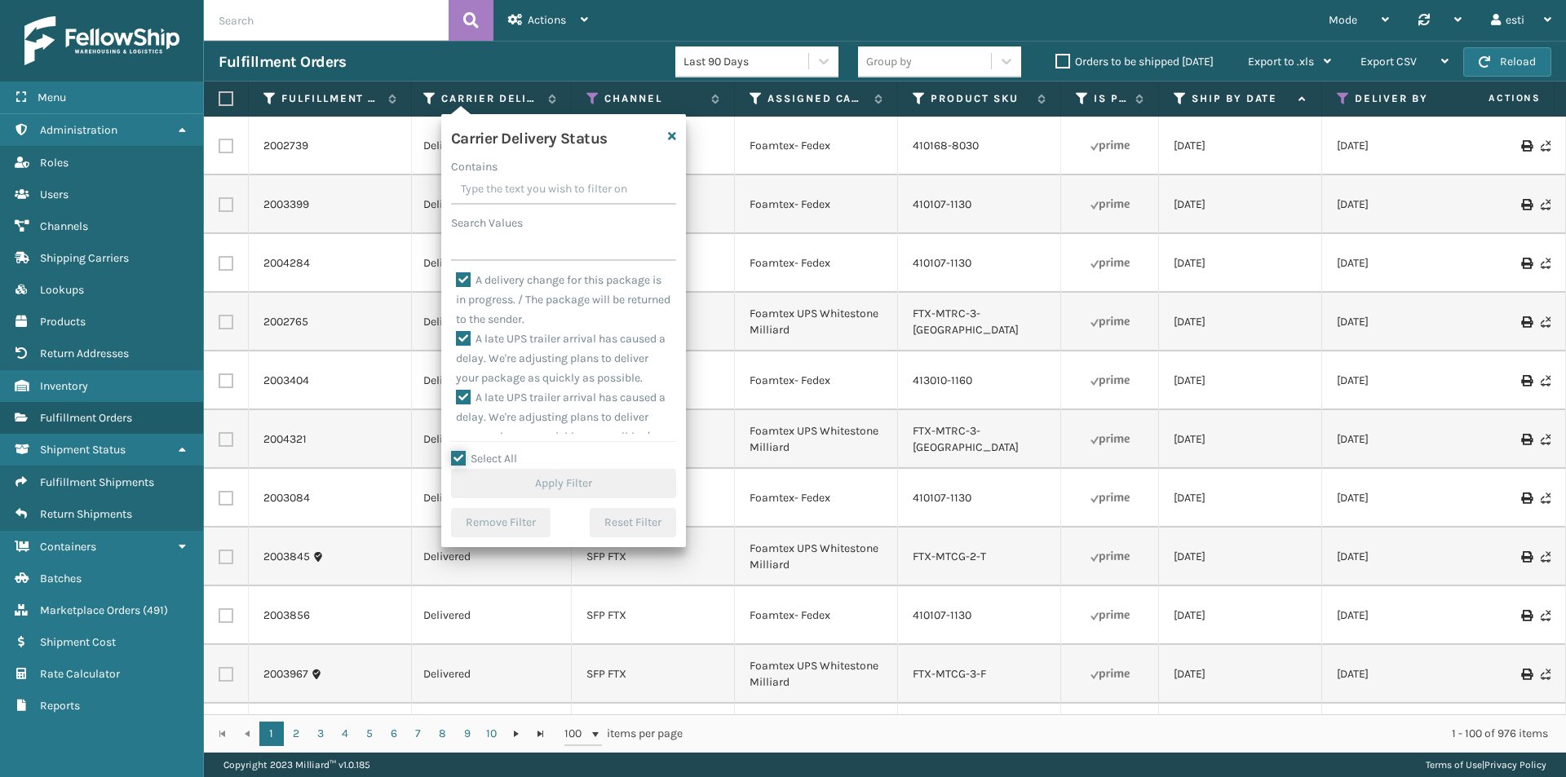
checkbox input "true"
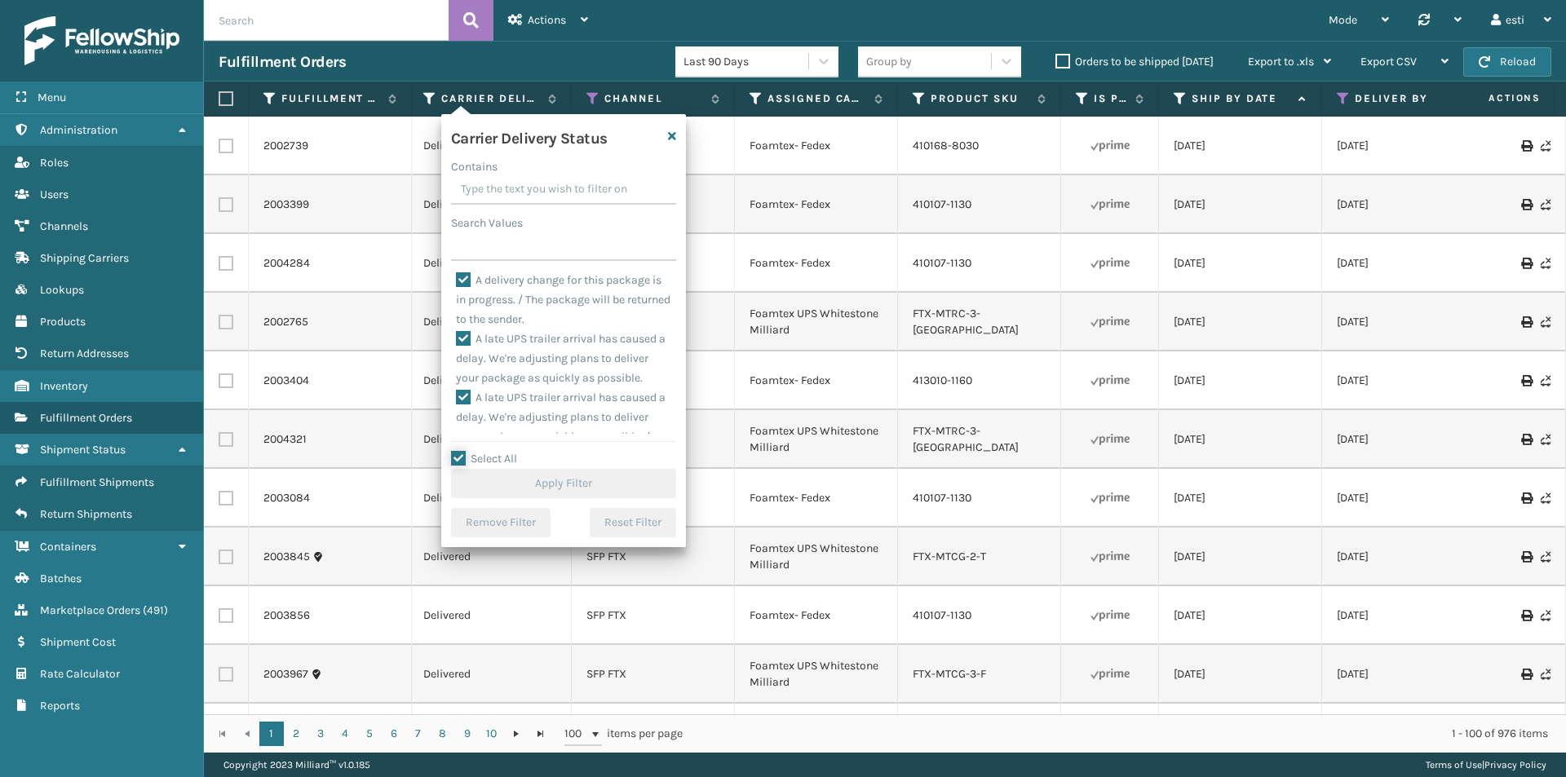
checkbox input "true"
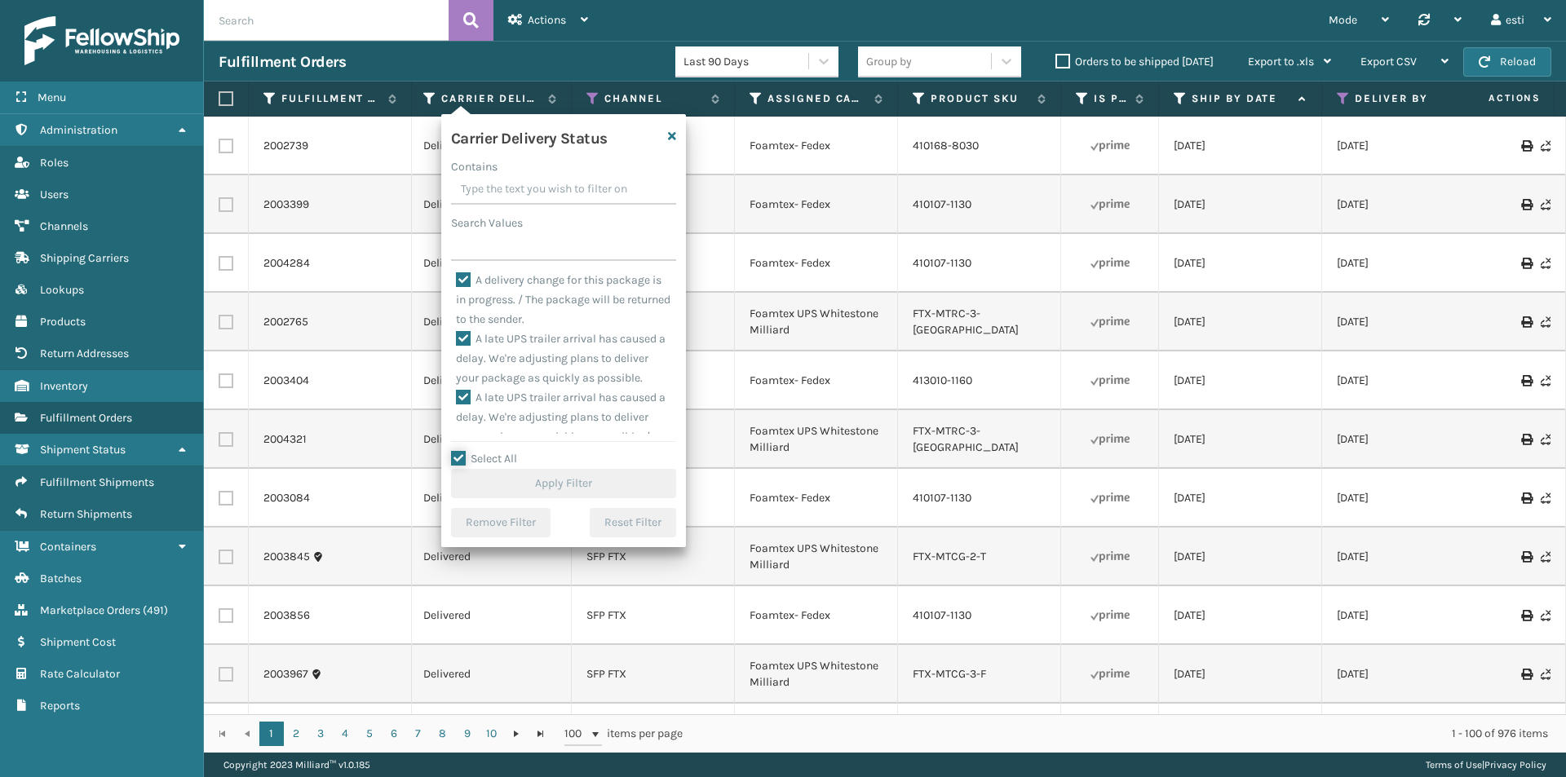
checkbox input "true"
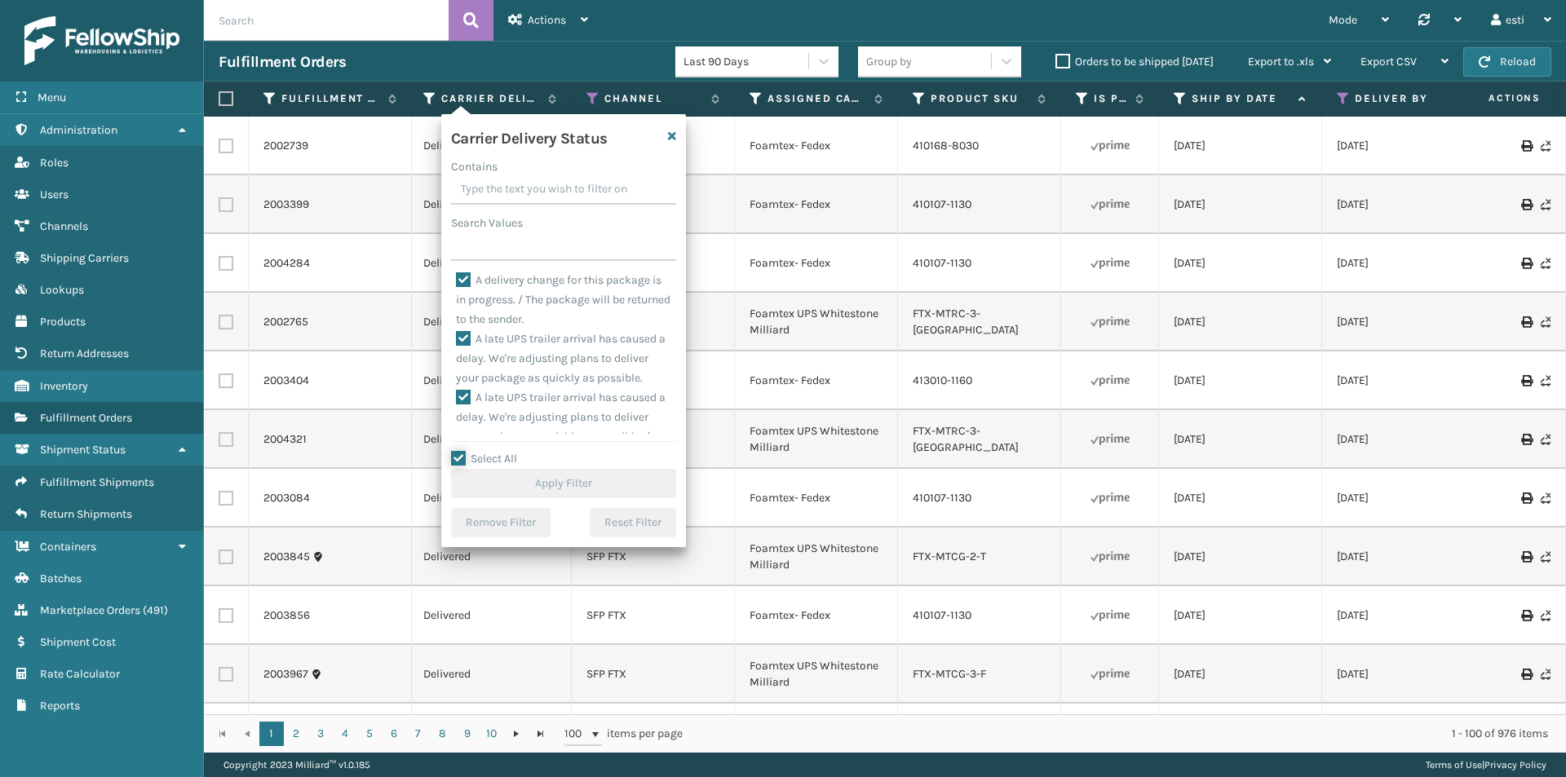
checkbox input "true"
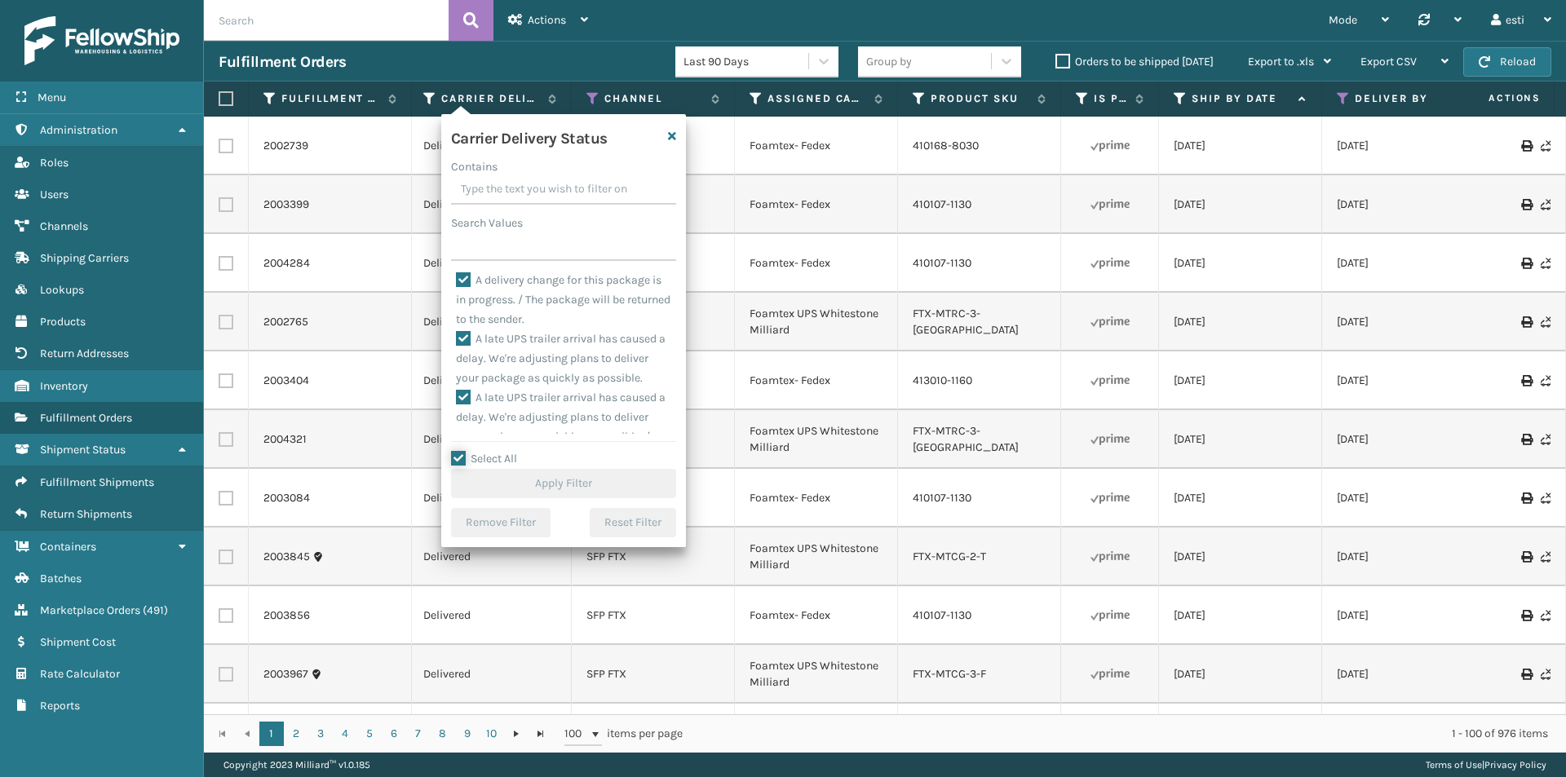
checkbox input "true"
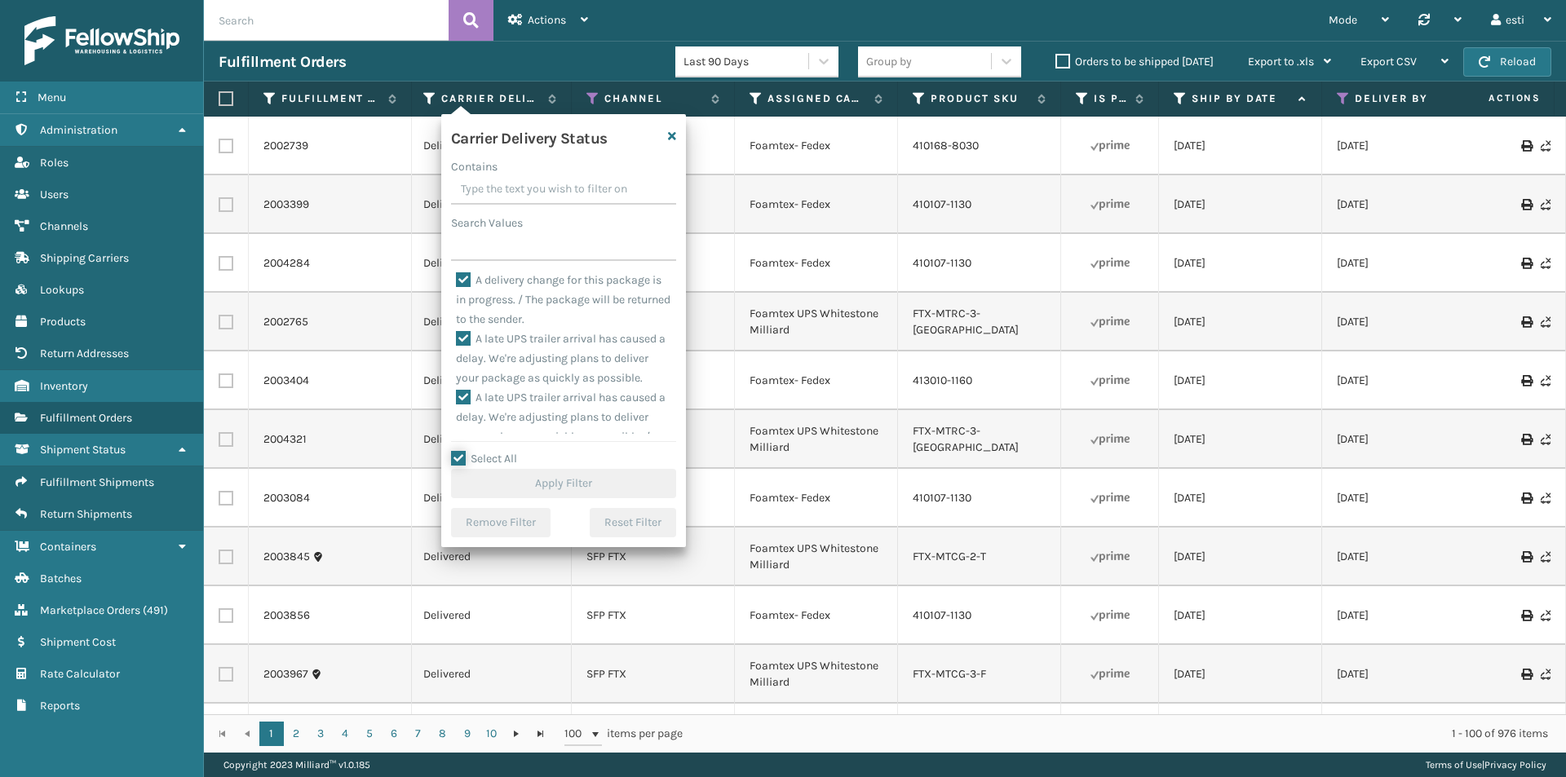
checkbox input "true"
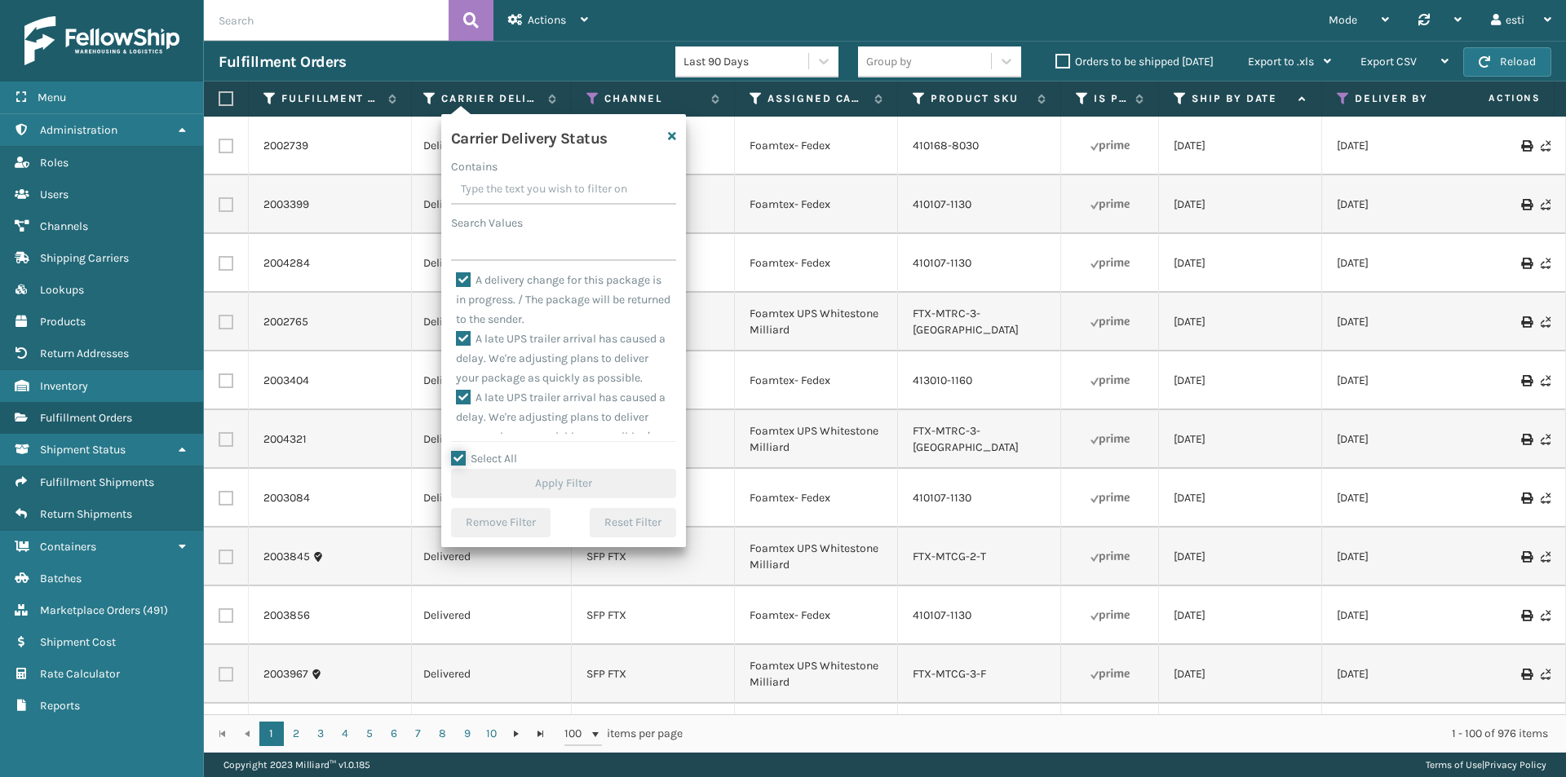
checkbox input "true"
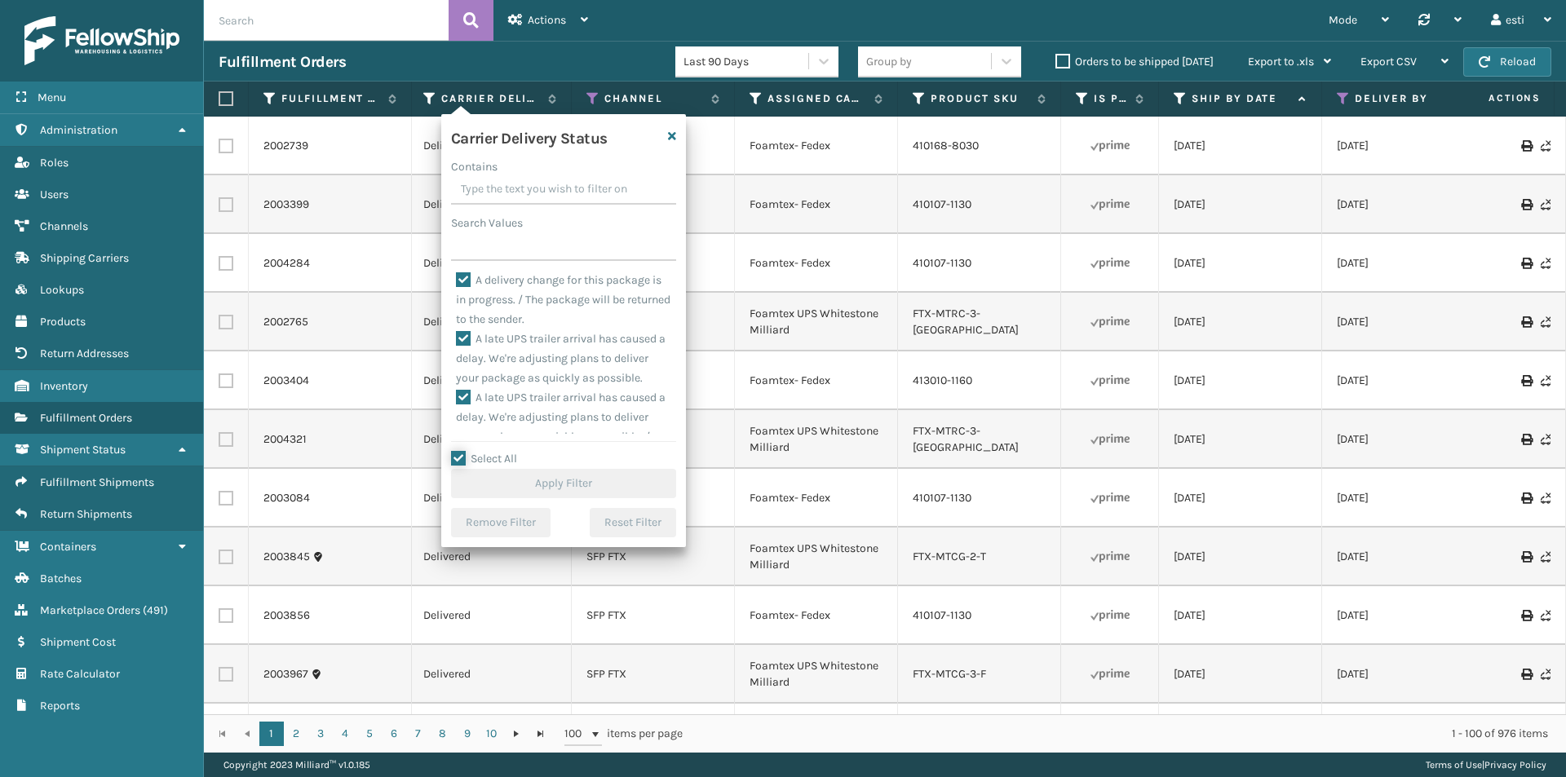
checkbox input "true"
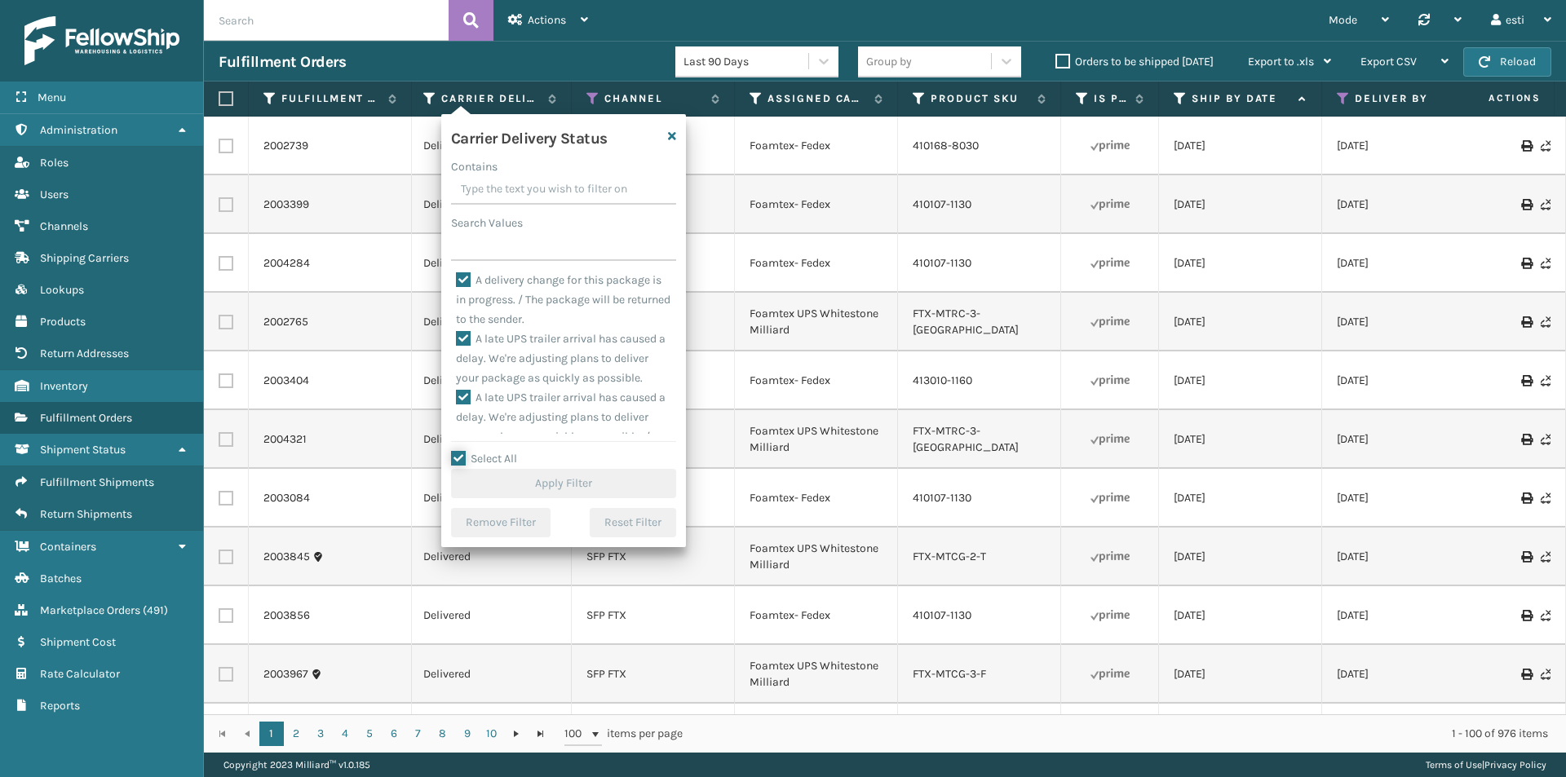
checkbox input "true"
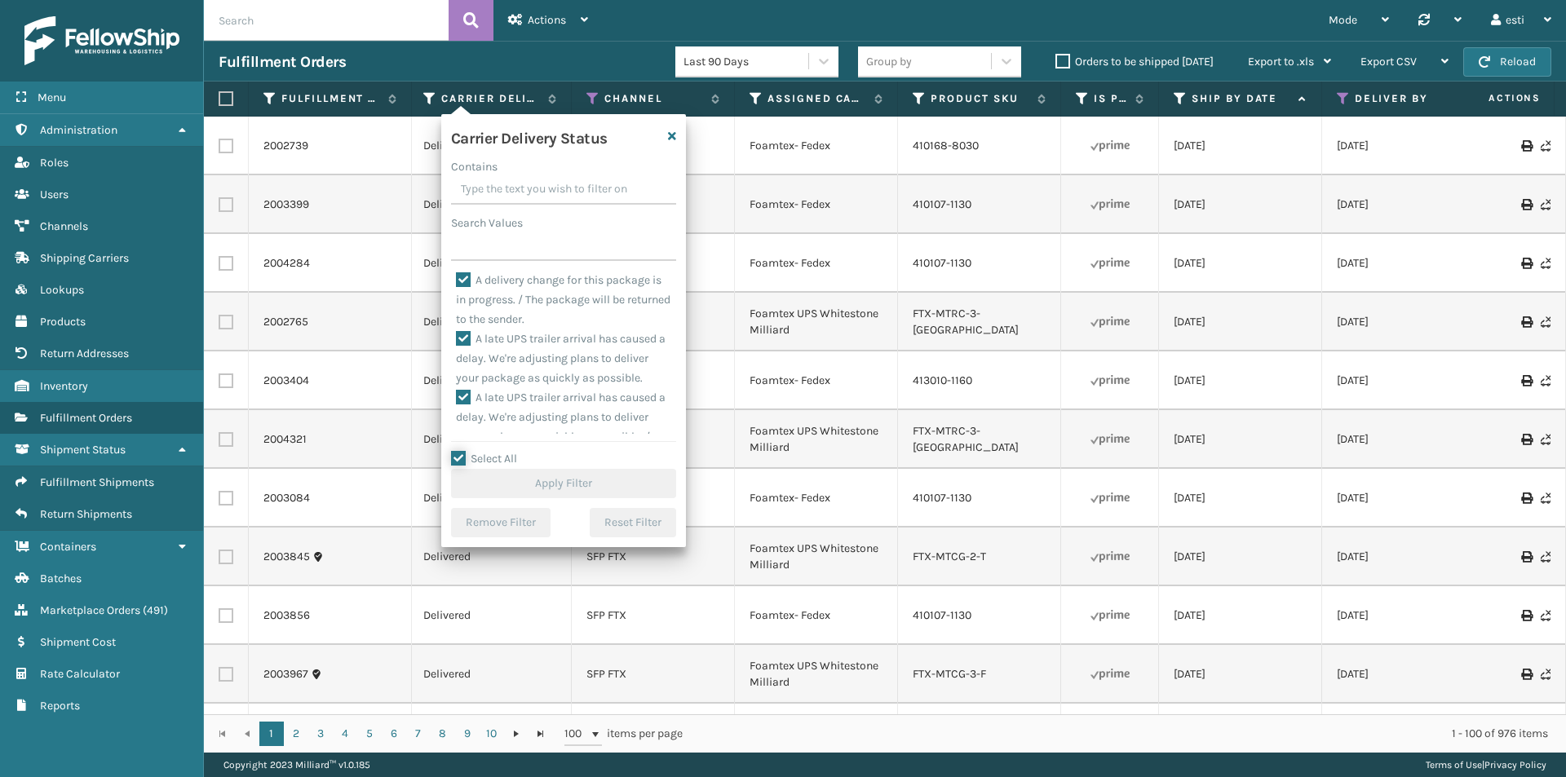
checkbox input "true"
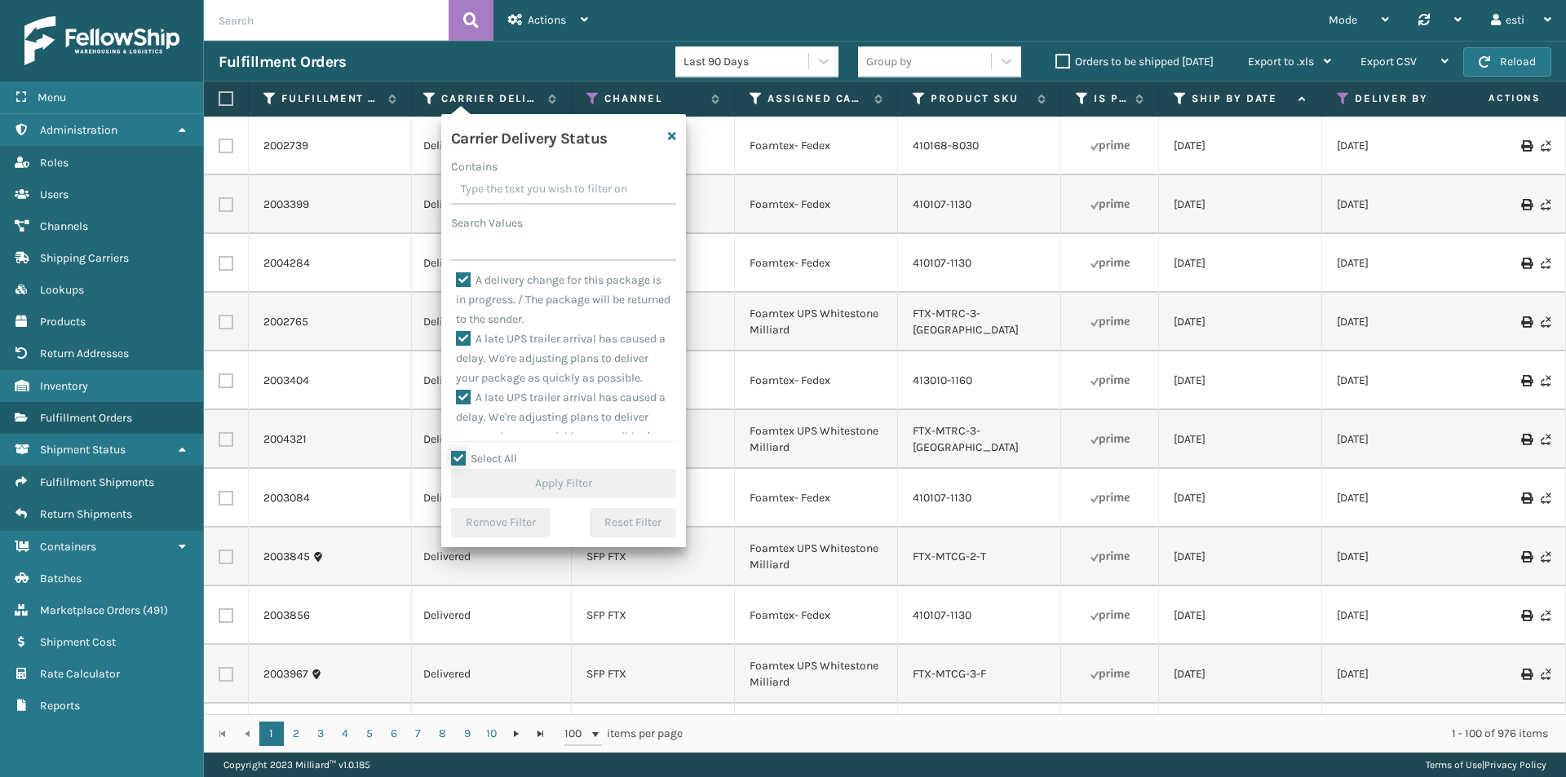
checkbox input "true"
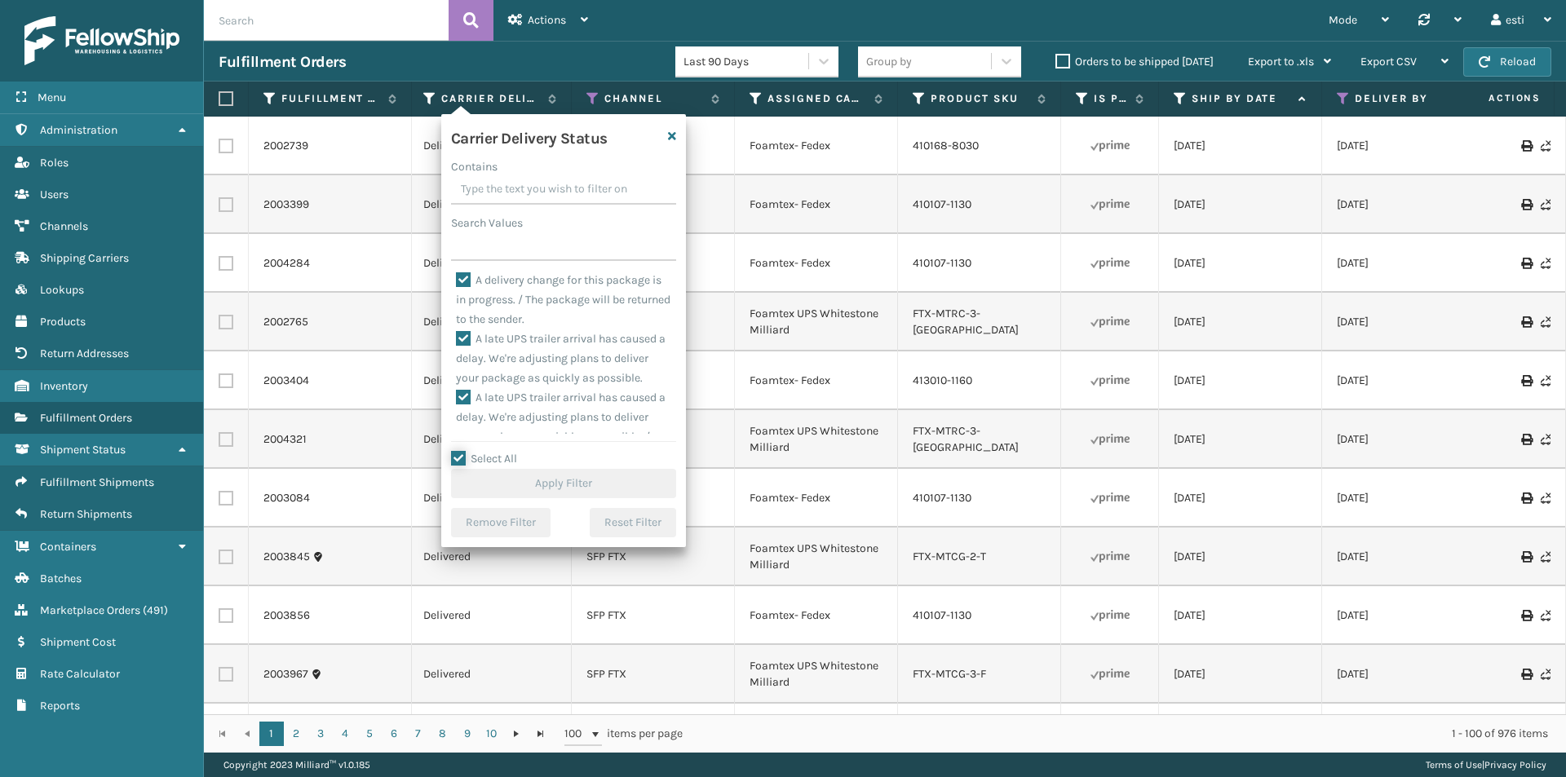
checkbox input "true"
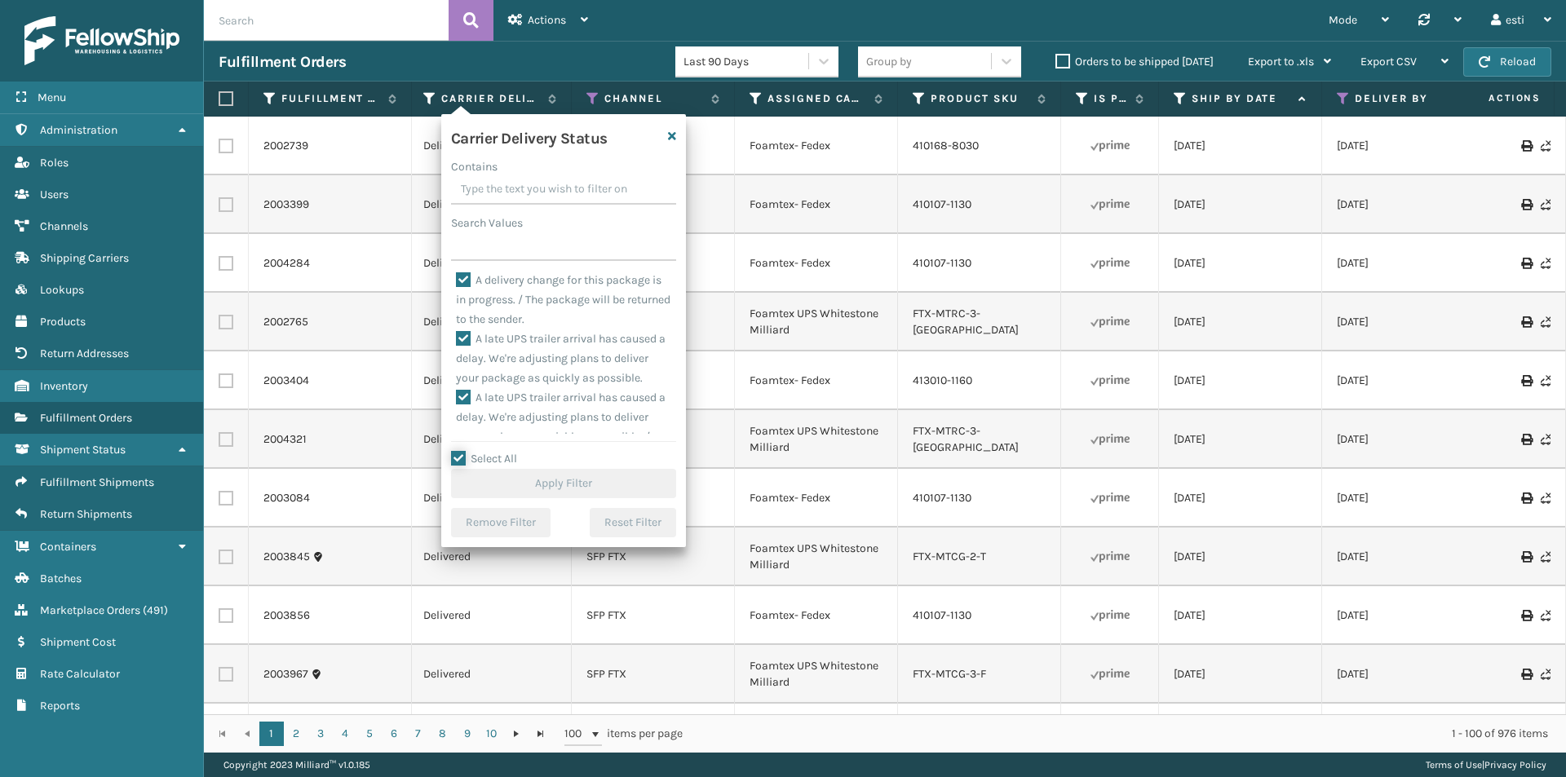
checkbox input "true"
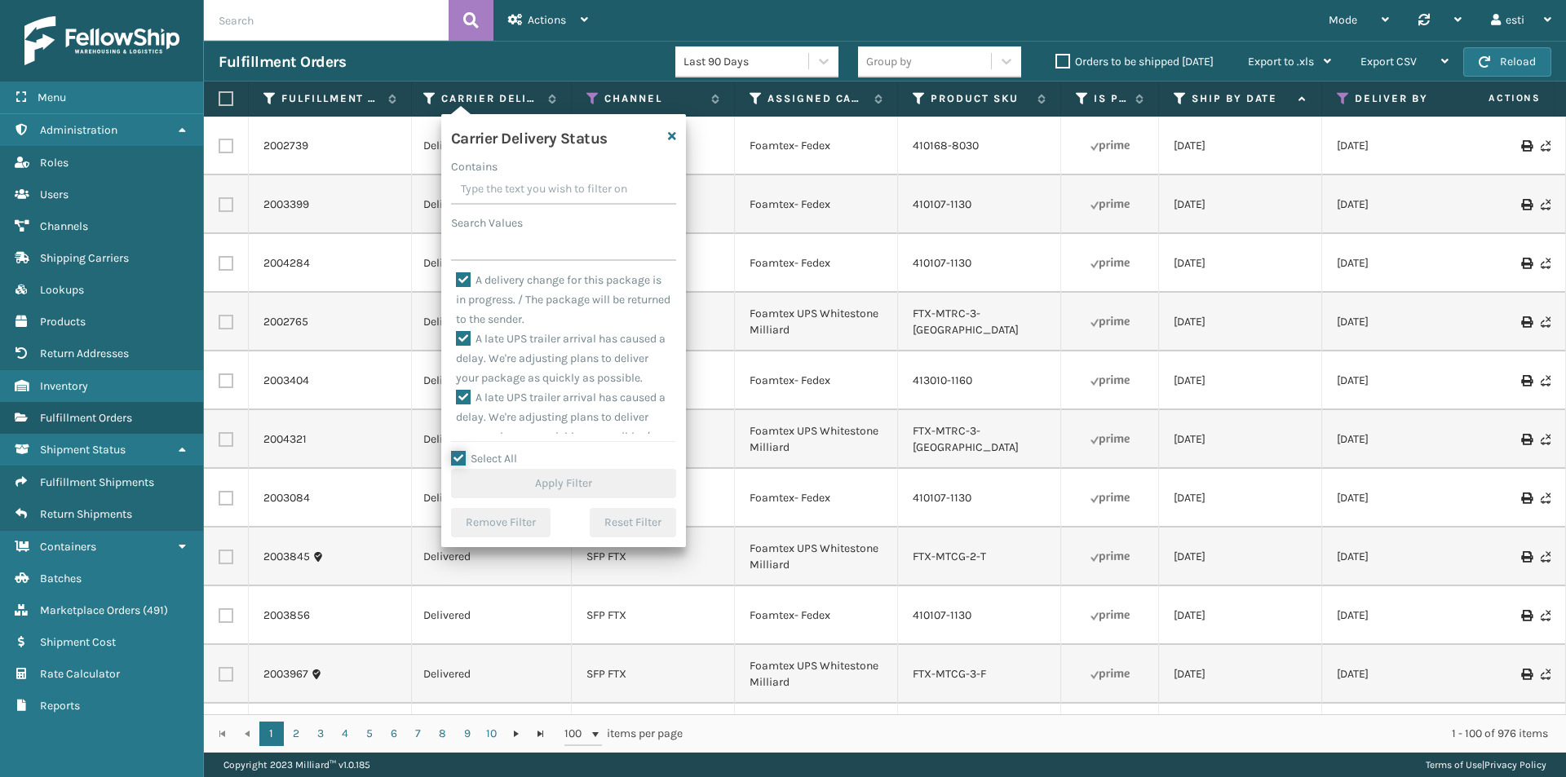
checkbox input "true"
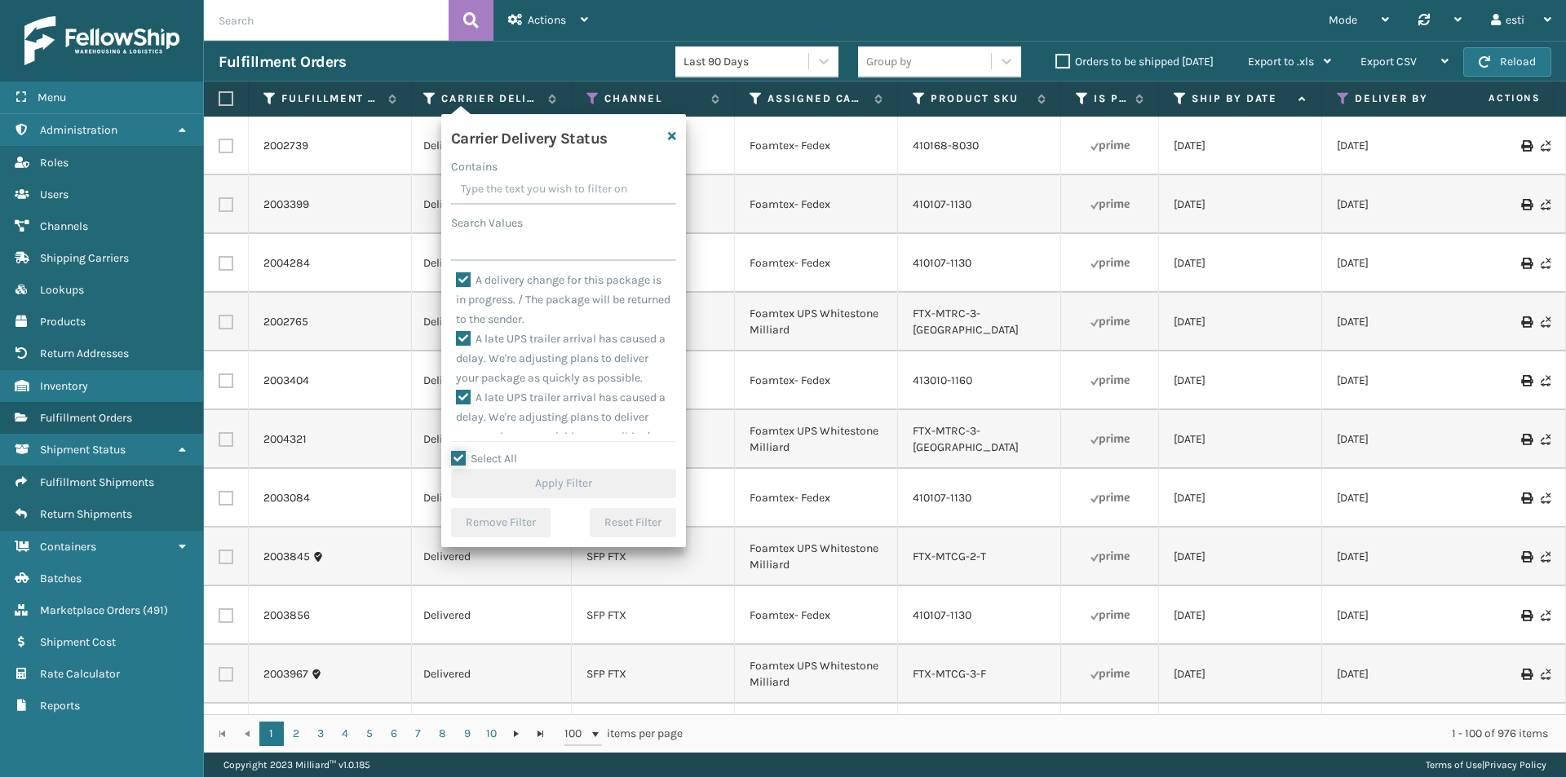
checkbox input "true"
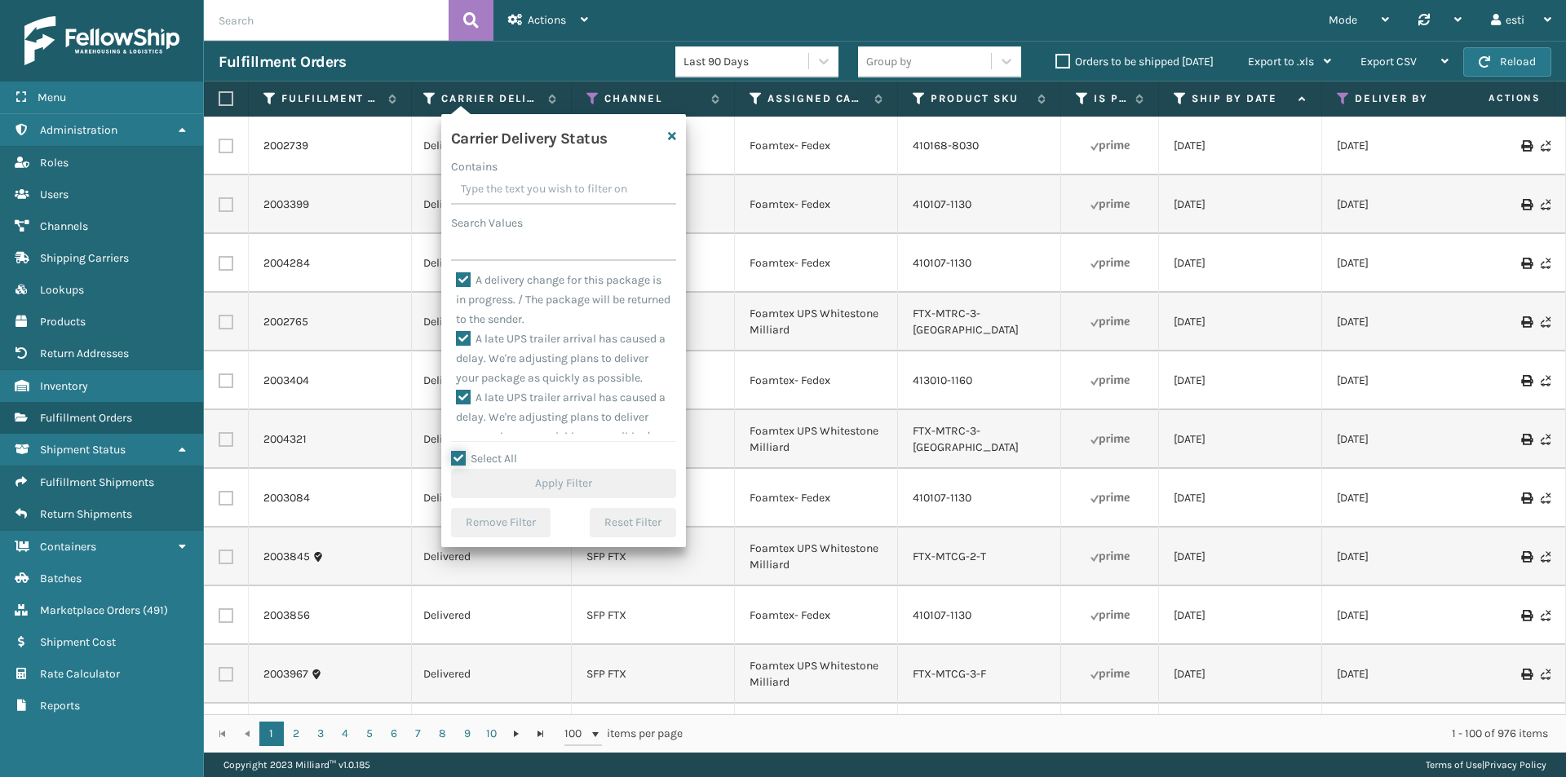
checkbox input "true"
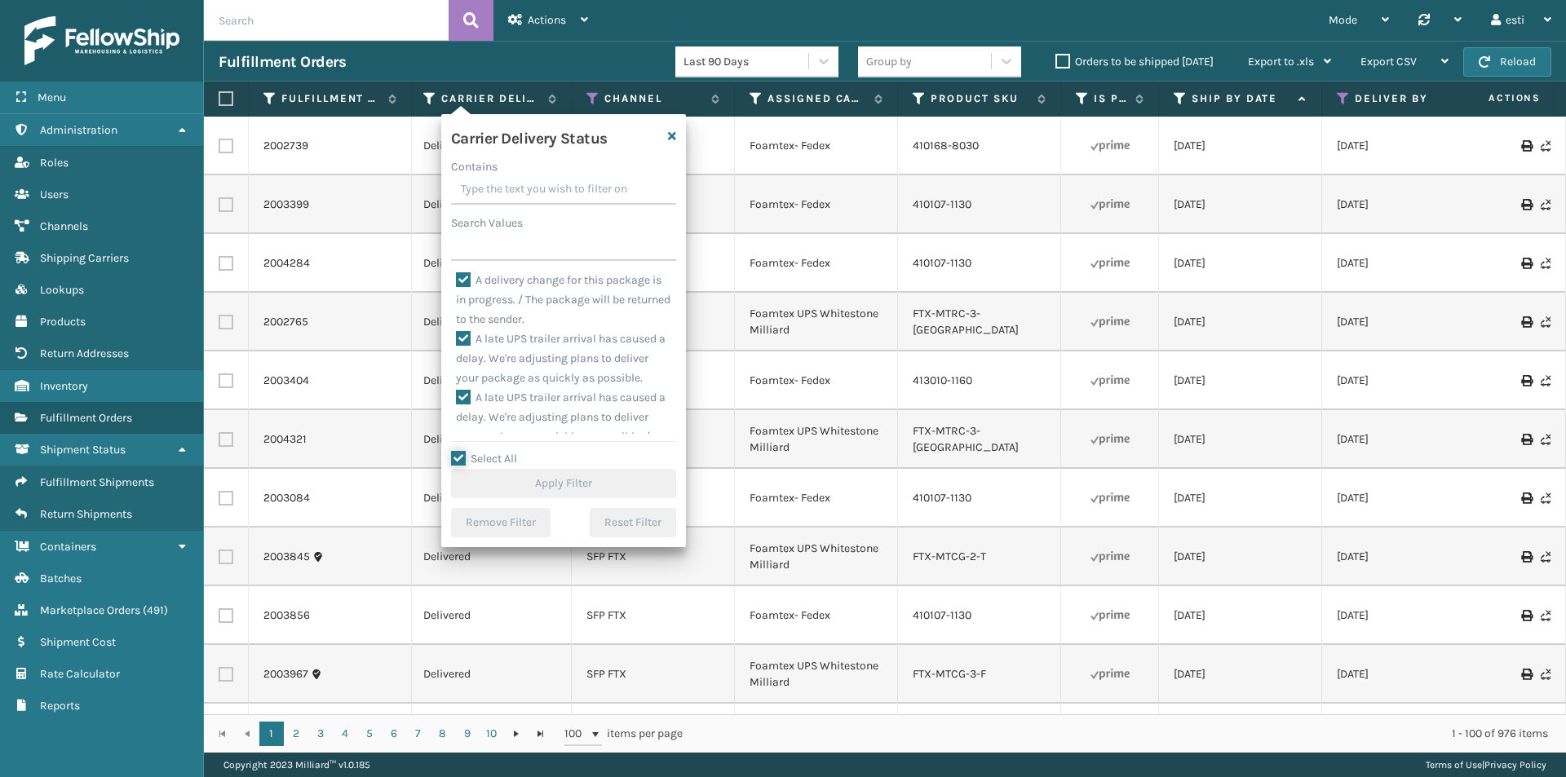
checkbox input "true"
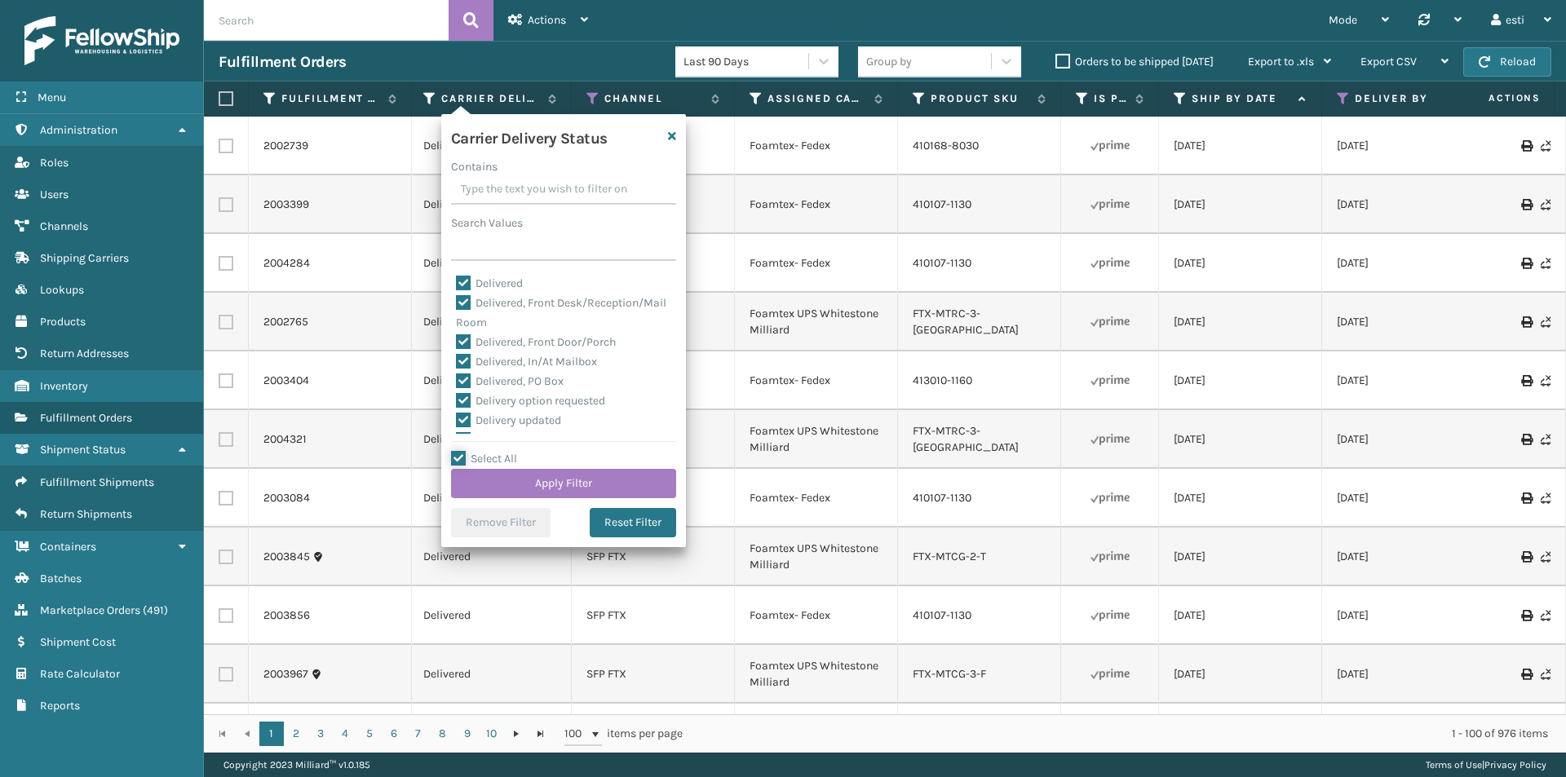
scroll to position [1631, 0]
click at [466, 300] on label "Delivered" at bounding box center [489, 293] width 67 height 14
click at [457, 294] on input "Delivered" at bounding box center [456, 289] width 1 height 11
checkbox input "false"
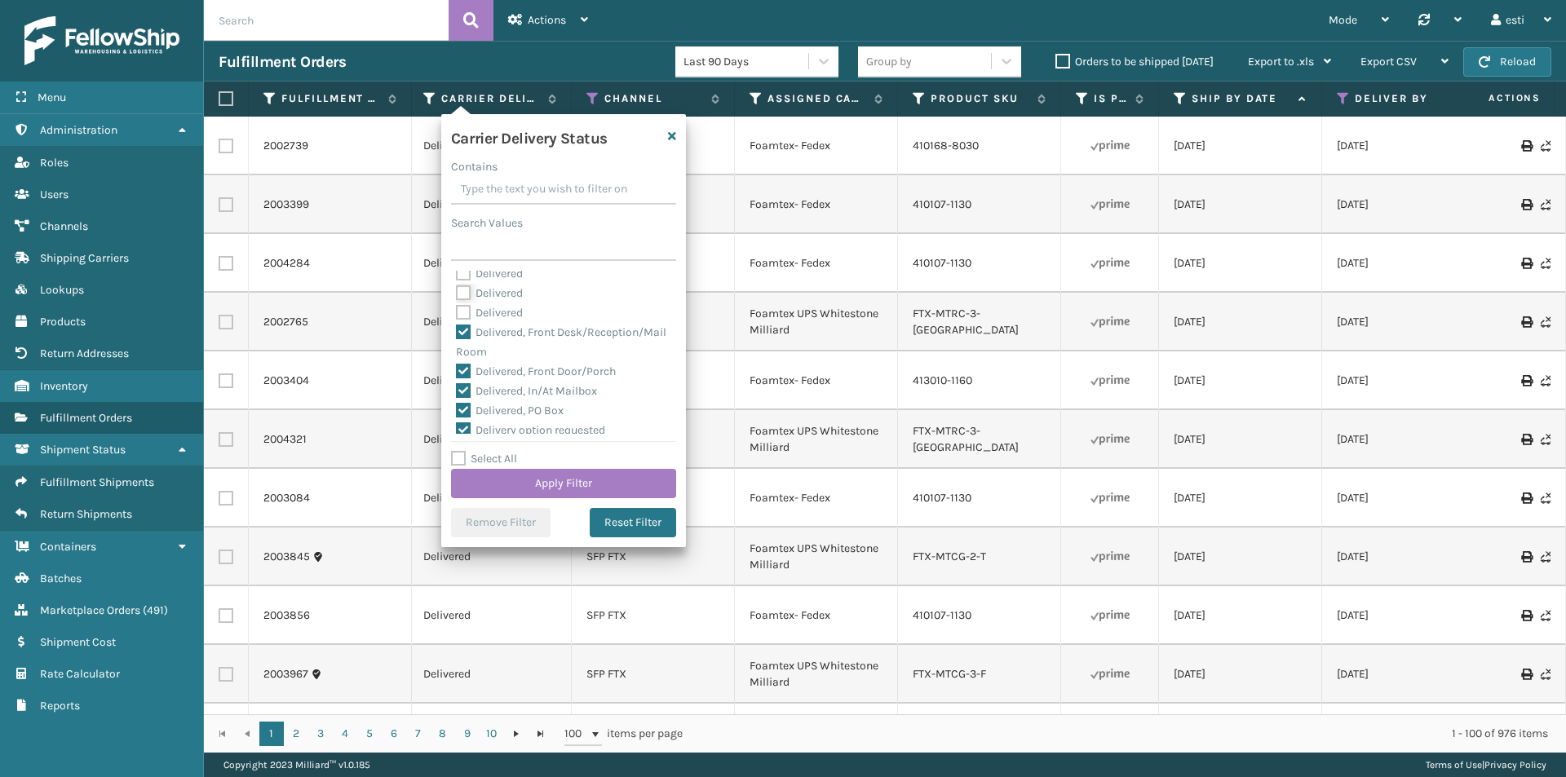
checkbox input "false"
click at [554, 484] on button "Apply Filter" at bounding box center [563, 483] width 225 height 29
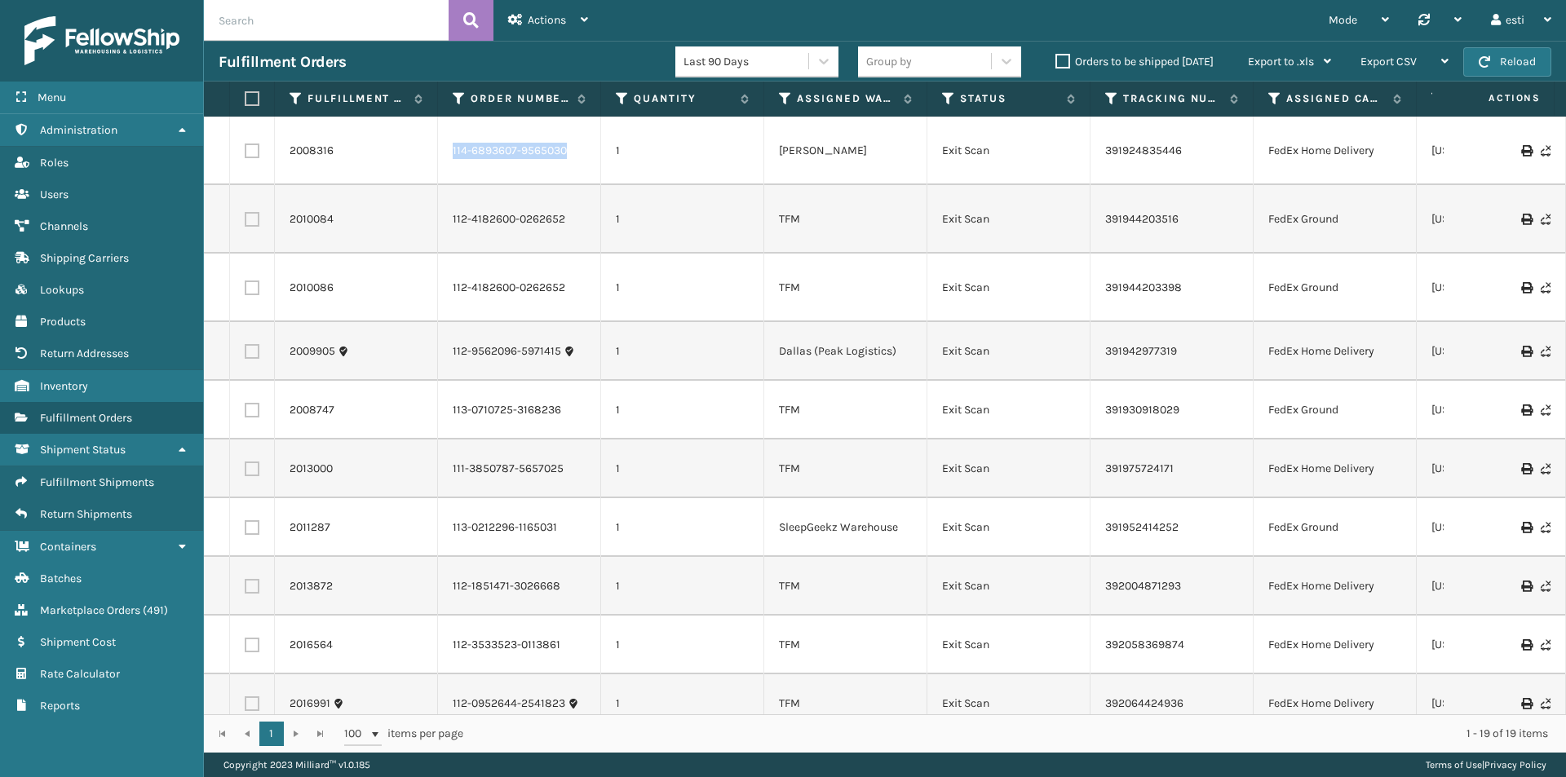
drag, startPoint x: 511, startPoint y: 148, endPoint x: 437, endPoint y: 149, distance: 74.2
click at [437, 149] on tr "2008316 114-6893607-9565030 1 [PERSON_NAME] Exit Scan 391924835446 FedEx Home D…" at bounding box center [1573, 151] width 2738 height 69
copy tr "114-6893607-9565030"
click at [474, 143] on link "114-6893607-9565030" at bounding box center [510, 151] width 114 height 16
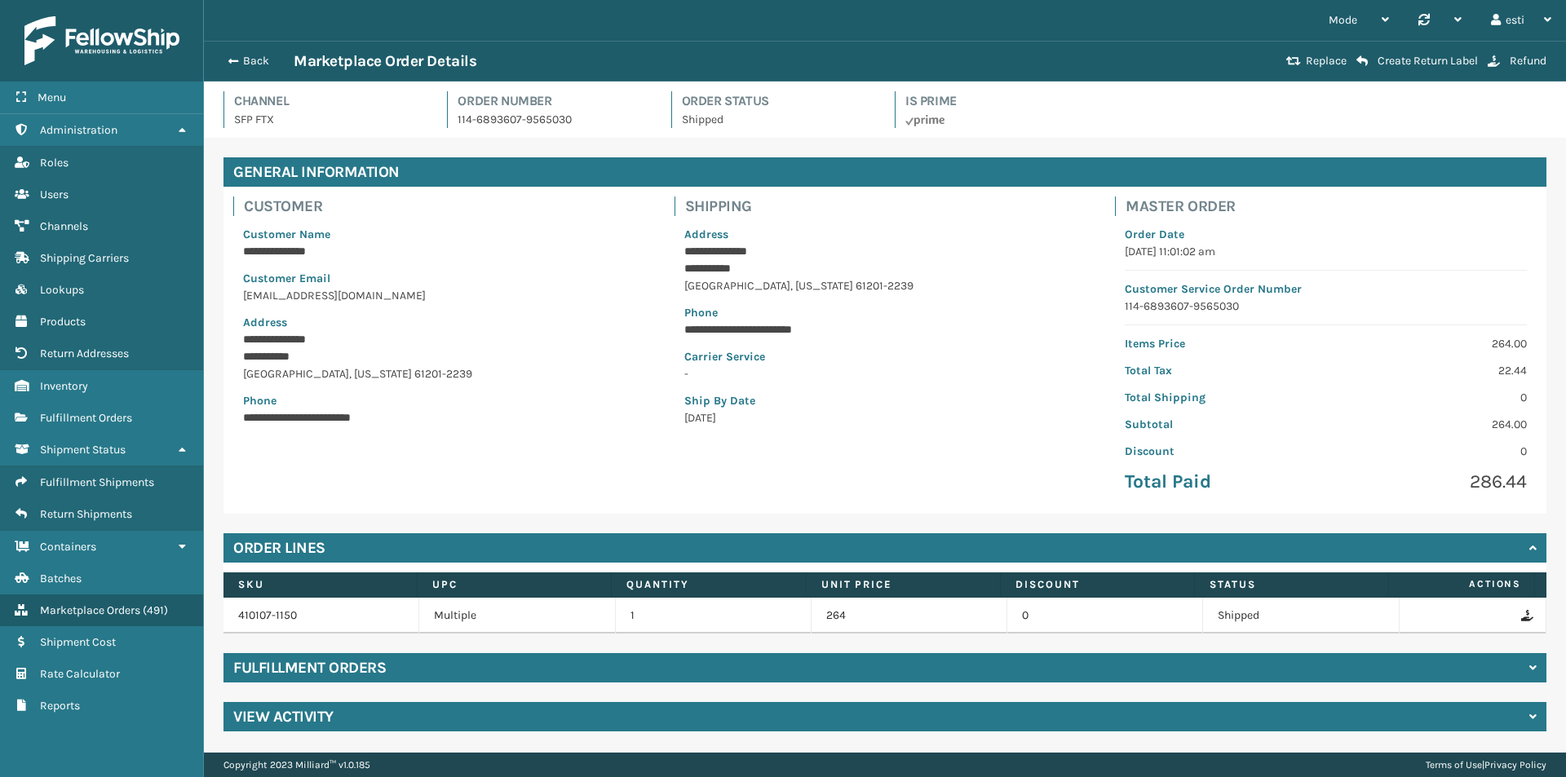
click at [498, 118] on p "114-6893607-9565030" at bounding box center [554, 119] width 193 height 17
drag, startPoint x: 560, startPoint y: 118, endPoint x: 450, endPoint y: 121, distance: 109.3
click at [452, 121] on div "Order Number 114-6893607-9565030" at bounding box center [549, 109] width 204 height 37
copy p "114-6893607-9565030"
click at [228, 57] on span "button" at bounding box center [231, 60] width 10 height 11
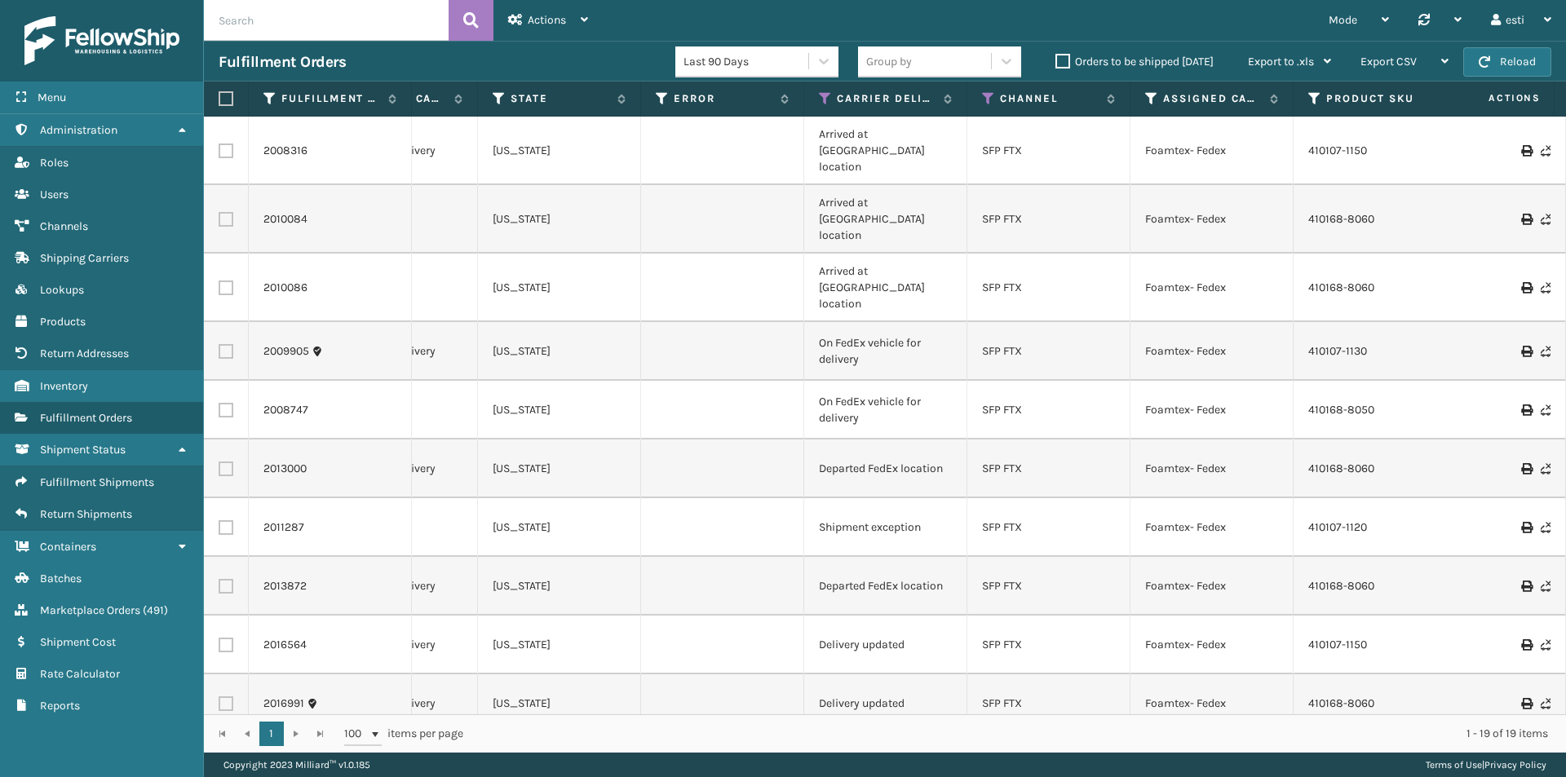
scroll to position [0, 967]
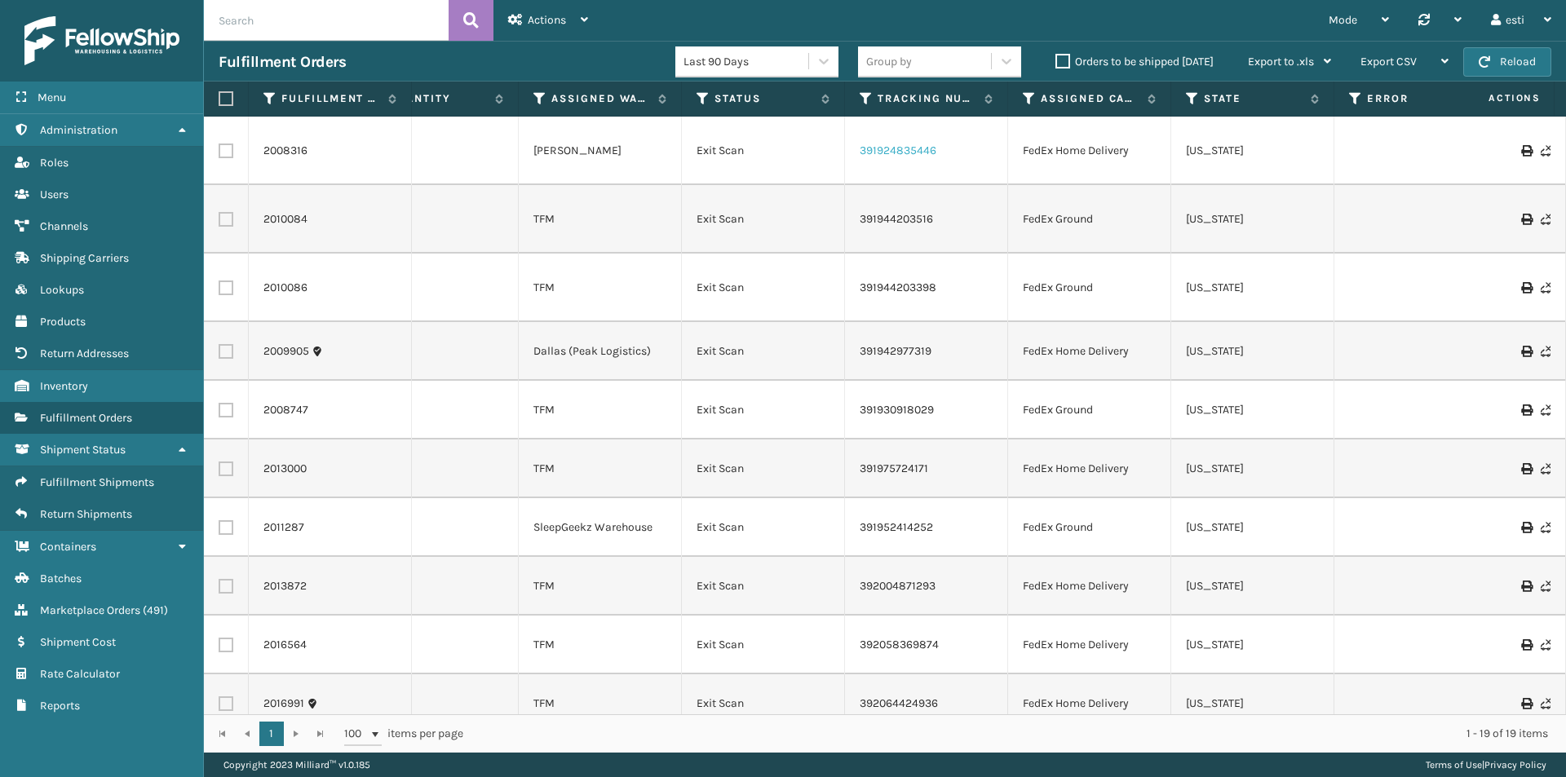
click at [891, 146] on link "391924835446" at bounding box center [898, 151] width 77 height 14
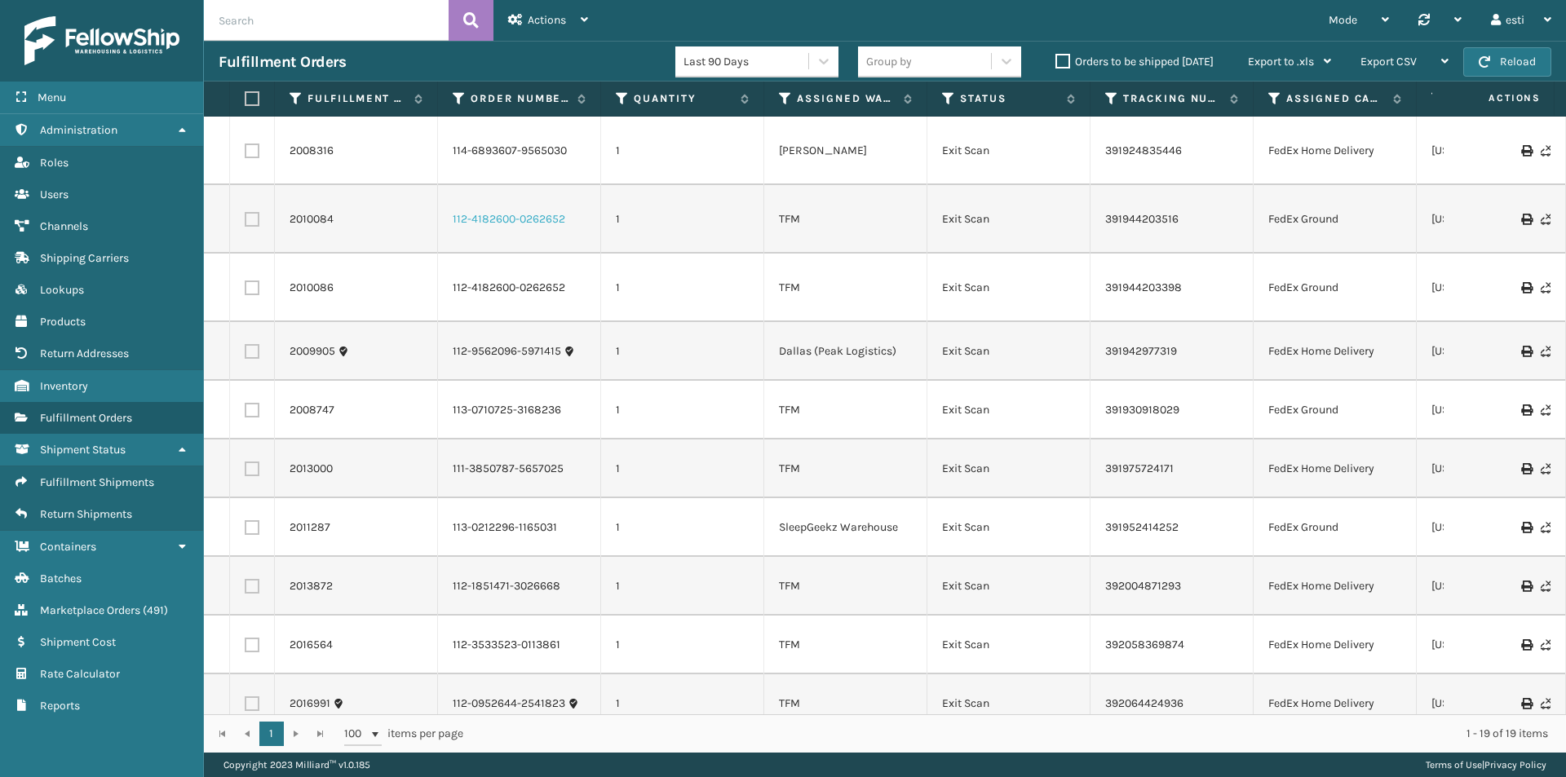
click at [517, 211] on link "112-4182600-0262652" at bounding box center [509, 219] width 113 height 16
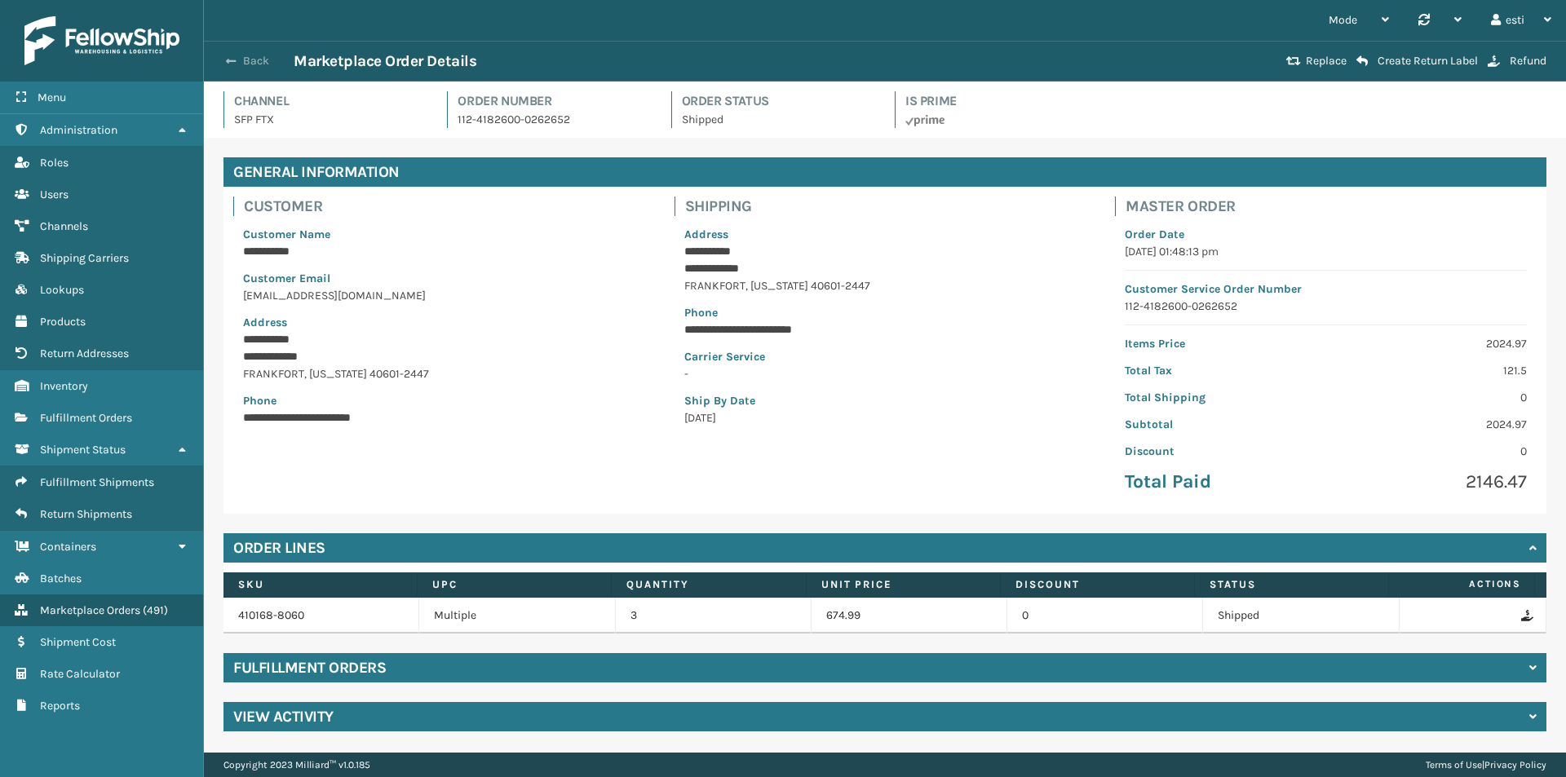
click at [239, 56] on button "Back" at bounding box center [256, 61] width 75 height 15
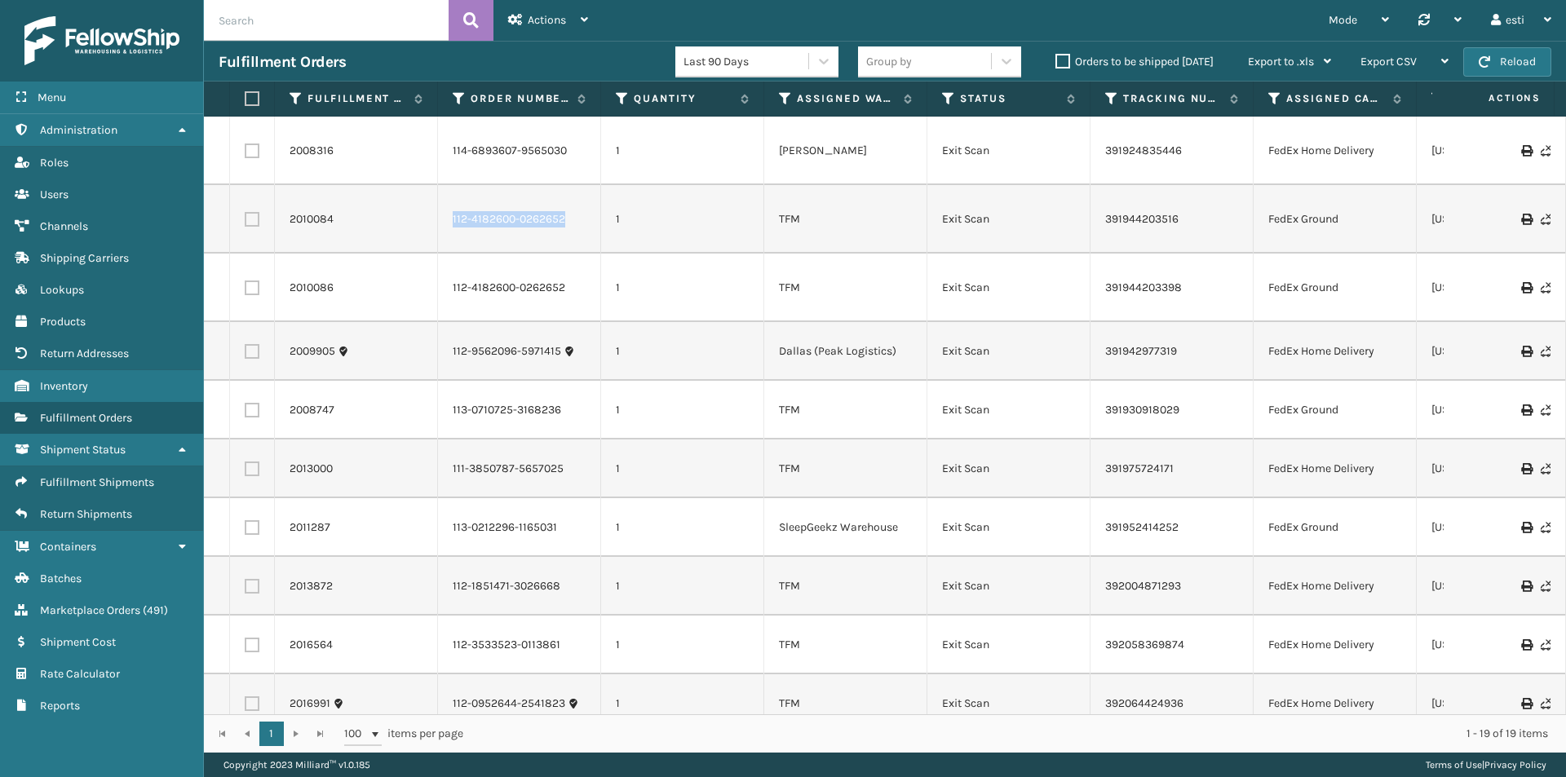
drag, startPoint x: 569, startPoint y: 206, endPoint x: 453, endPoint y: 208, distance: 115.0
click at [453, 211] on div "112-4182600-0262652" at bounding box center [519, 219] width 133 height 16
copy link "112-4182600-0262652"
drag, startPoint x: 474, startPoint y: 208, endPoint x: 455, endPoint y: 201, distance: 20.1
